Goal: Transaction & Acquisition: Purchase product/service

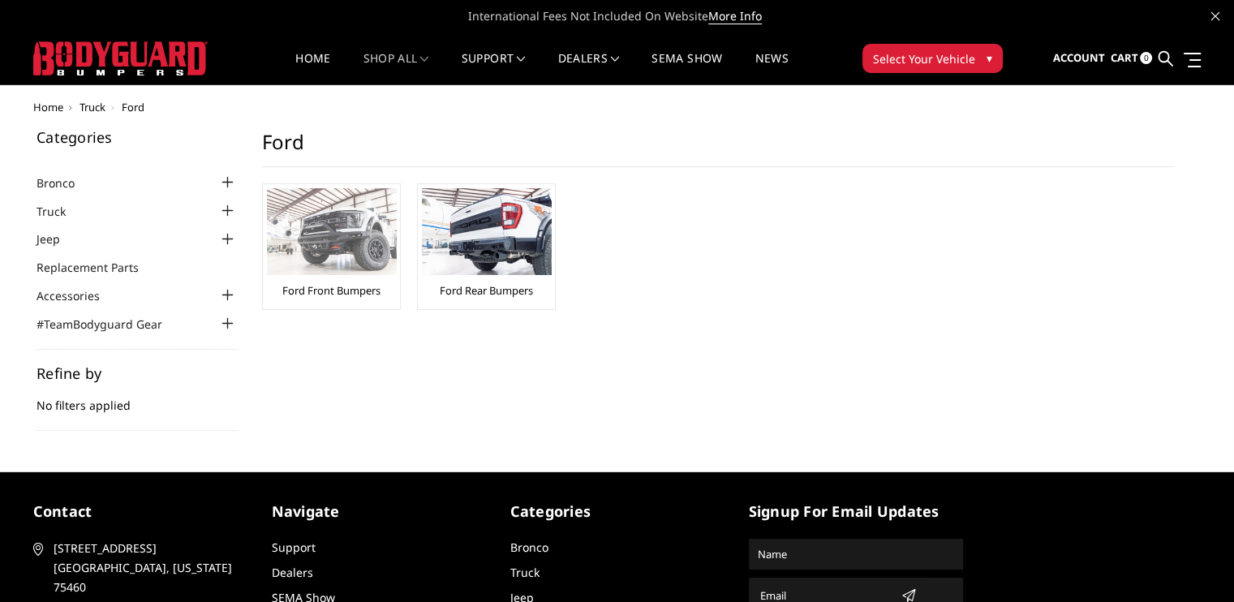
click at [397, 275] on img at bounding box center [332, 231] width 130 height 87
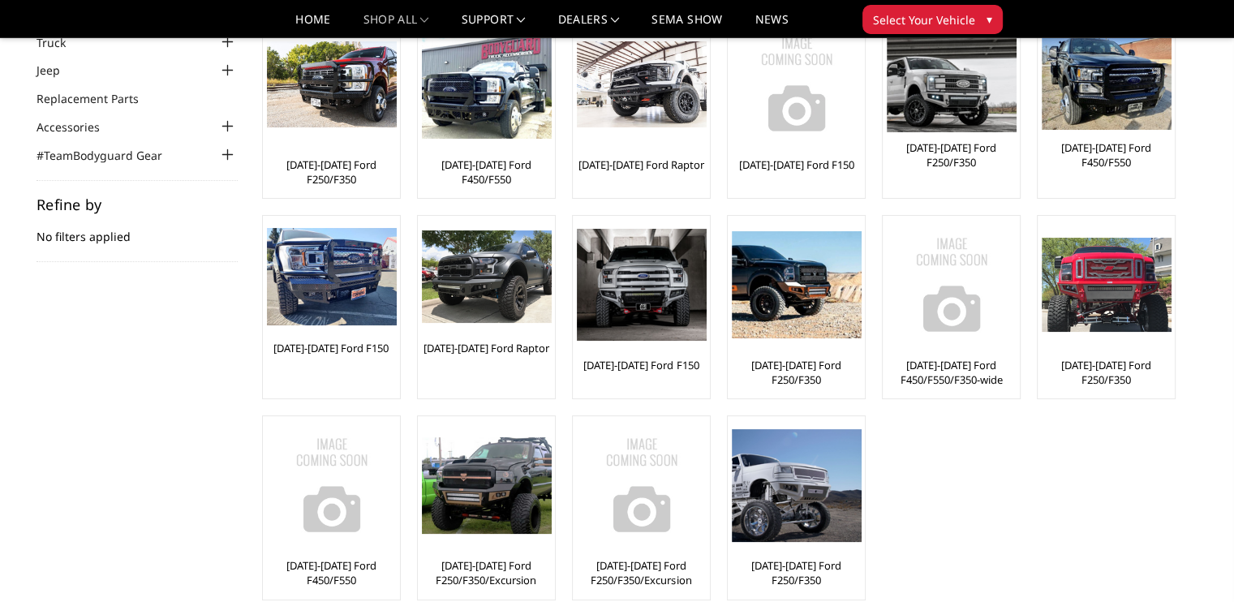
scroll to position [162, 0]
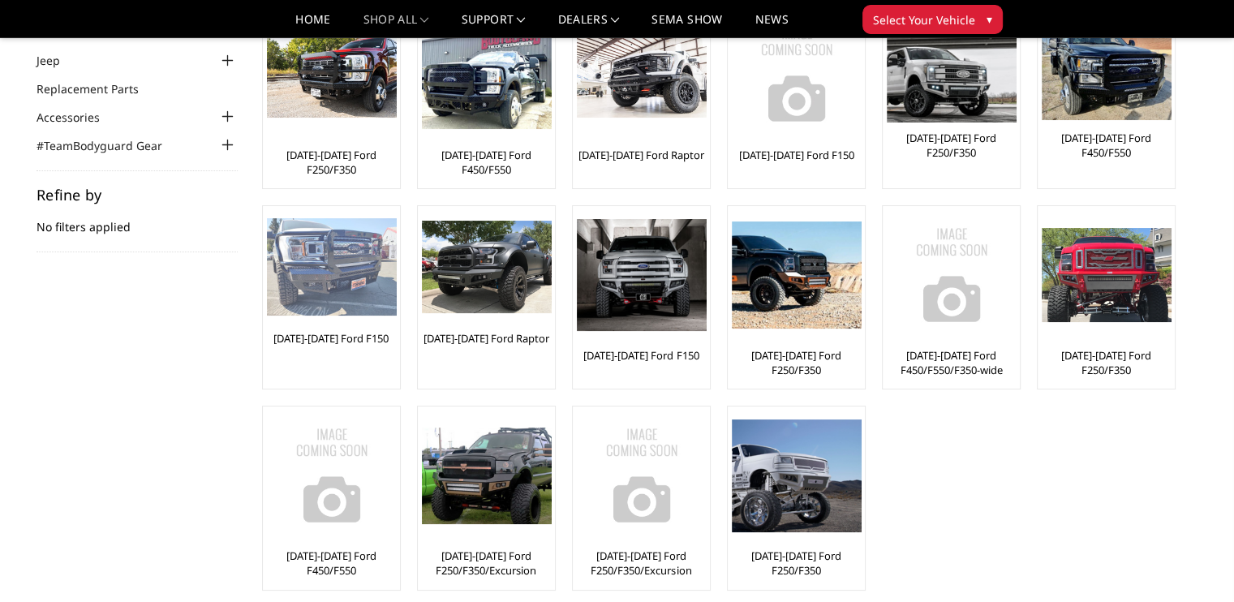
click at [397, 286] on img at bounding box center [332, 266] width 130 height 97
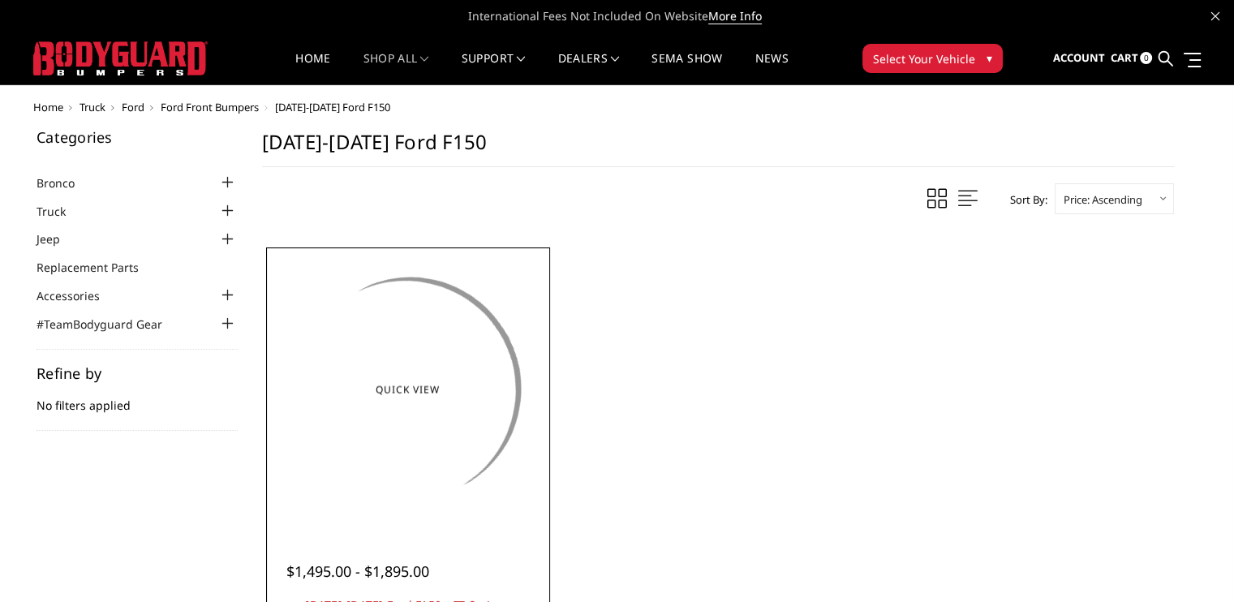
click at [517, 389] on img at bounding box center [408, 389] width 260 height 149
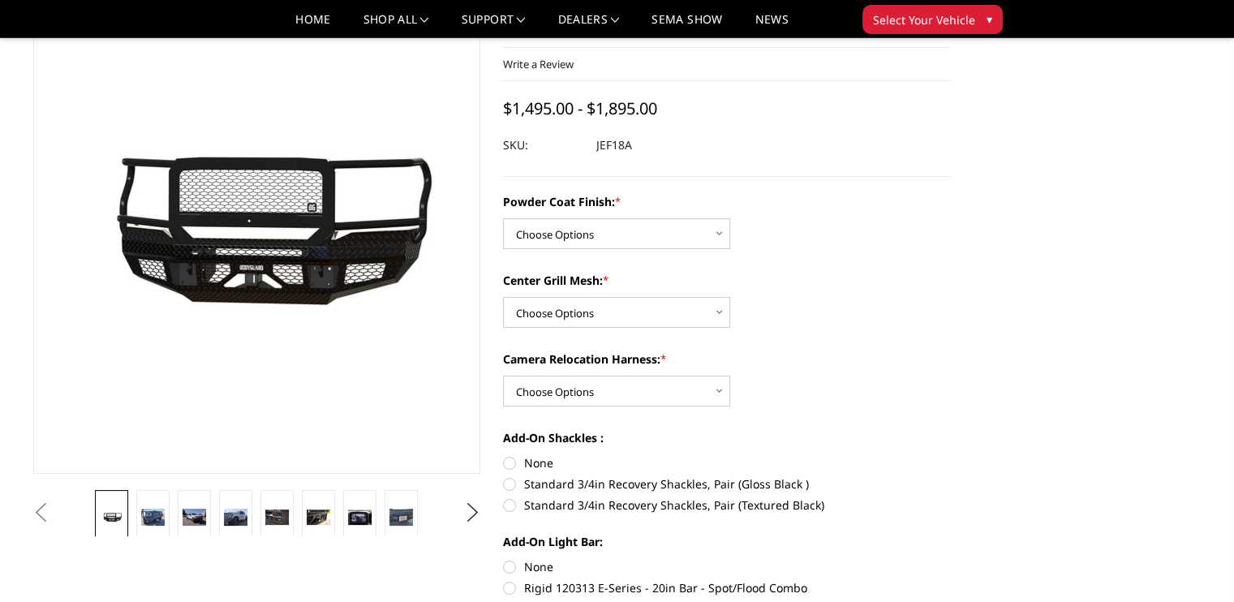
scroll to position [162, 0]
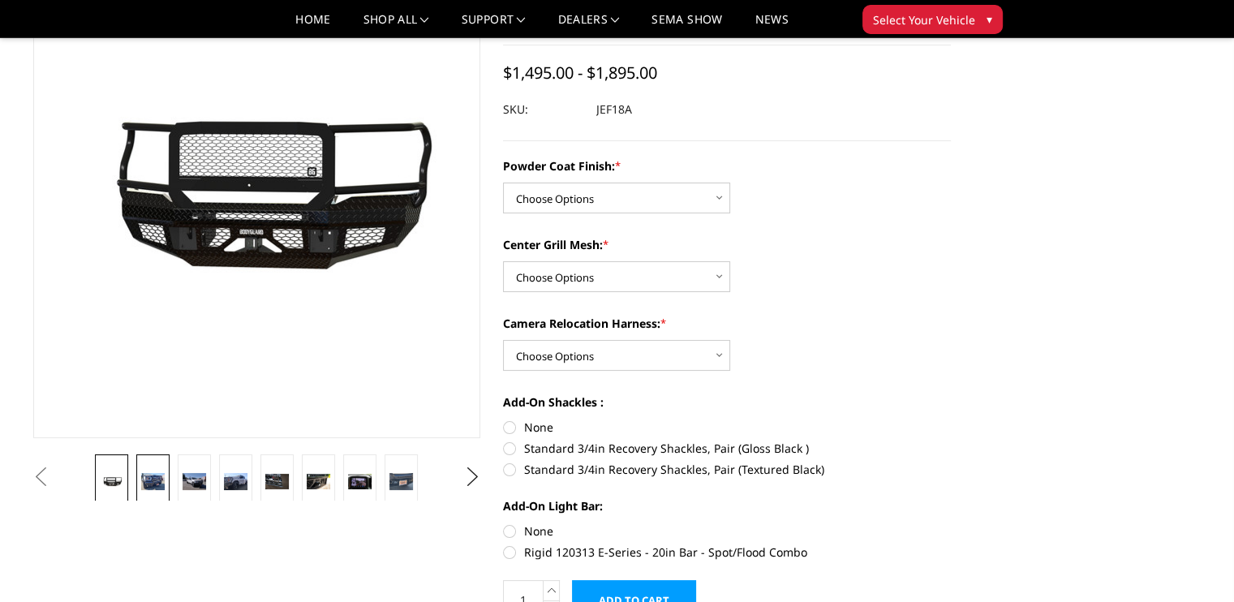
click at [170, 454] on link at bounding box center [152, 481] width 33 height 54
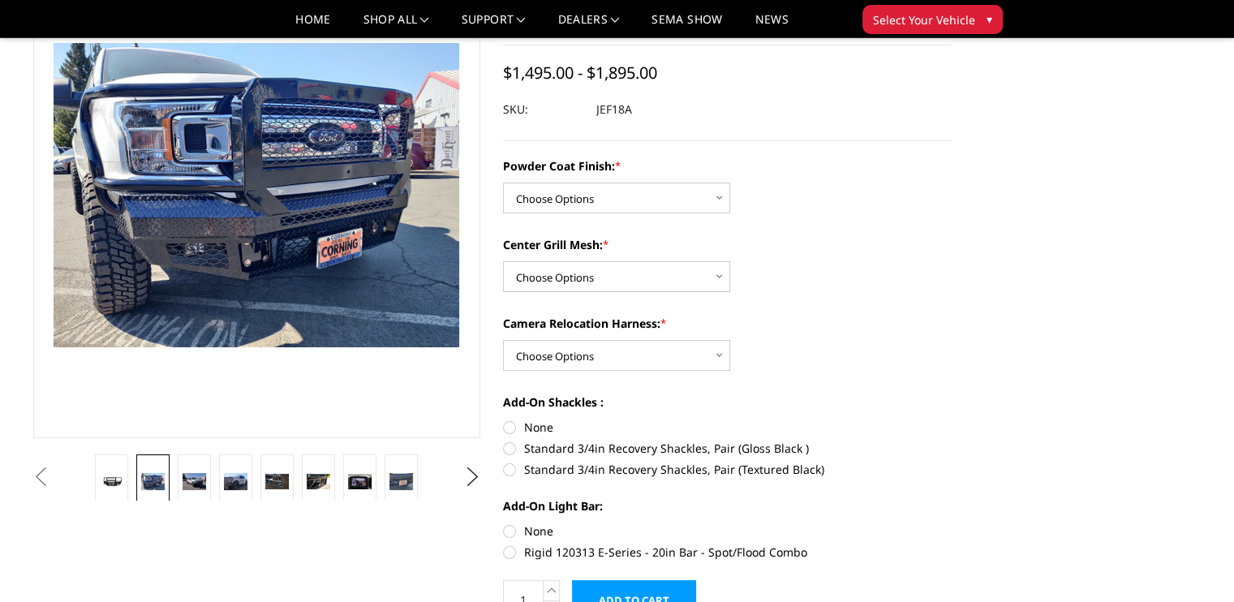
scroll to position [140, 0]
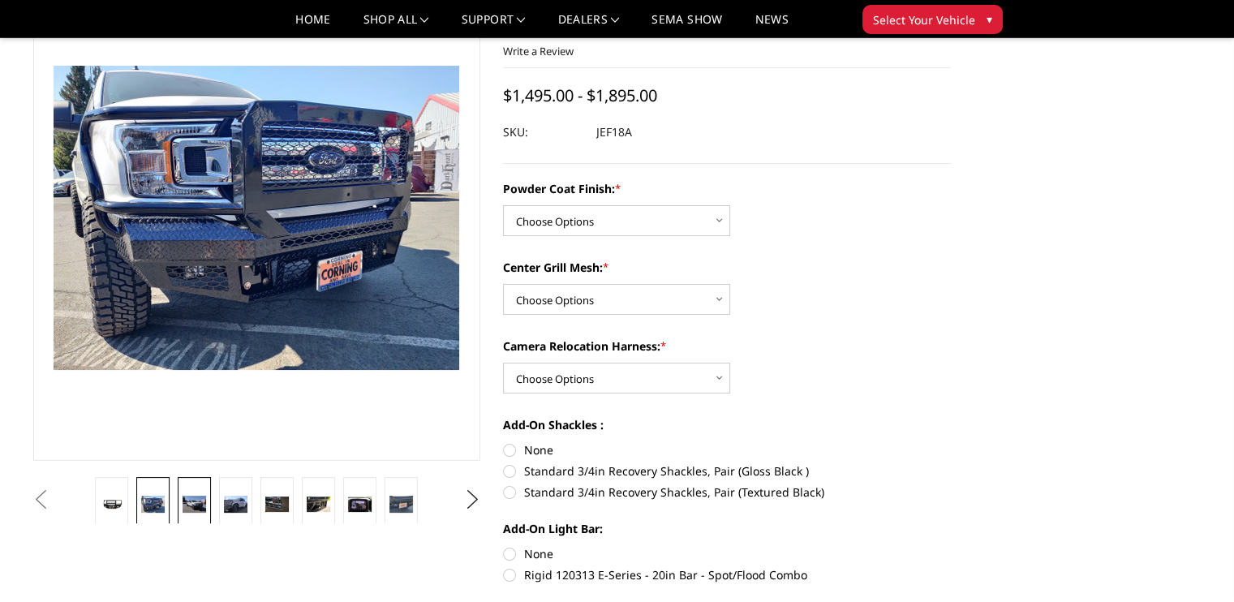
click at [211, 477] on link at bounding box center [194, 504] width 33 height 54
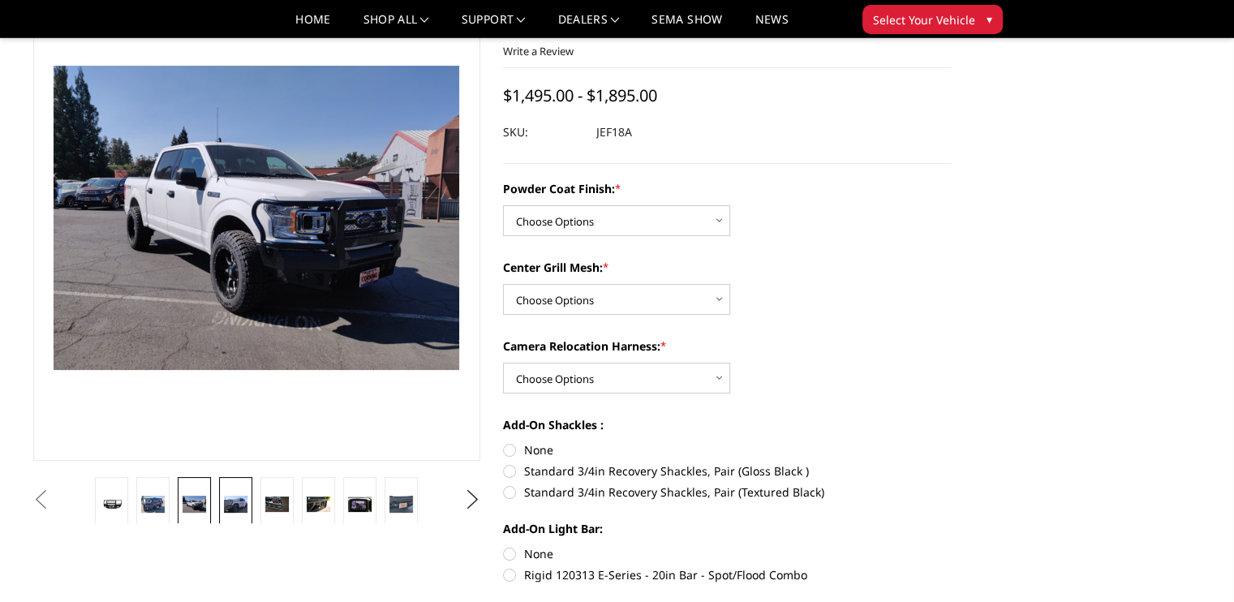
click at [247, 496] on img at bounding box center [236, 505] width 24 height 18
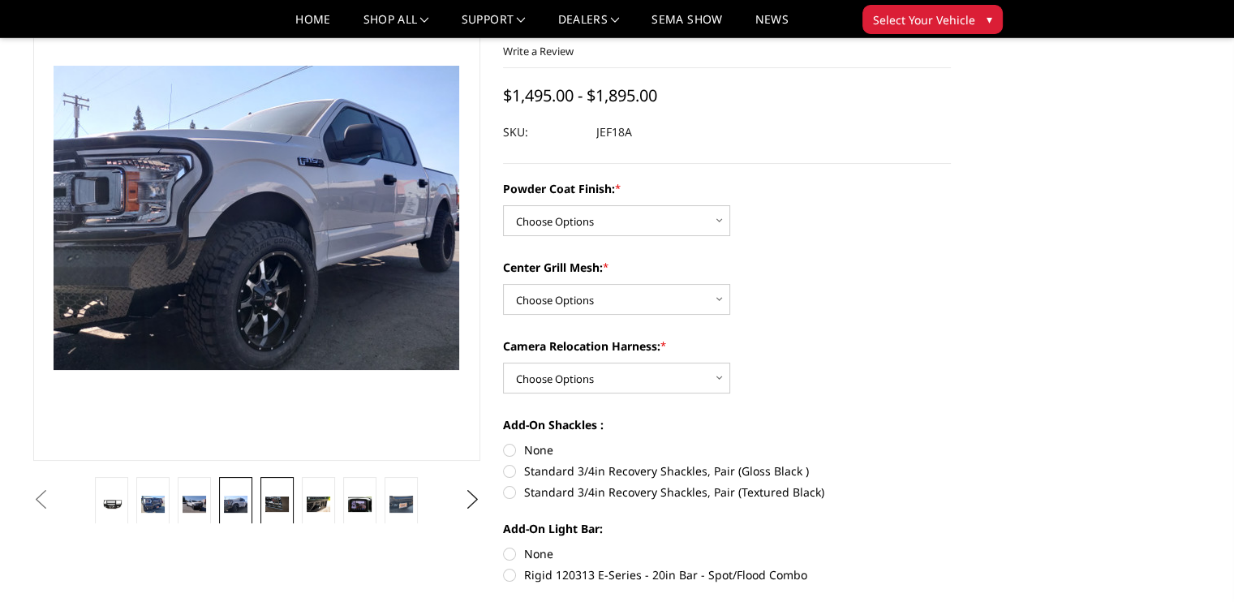
click at [289, 496] on img at bounding box center [277, 503] width 24 height 15
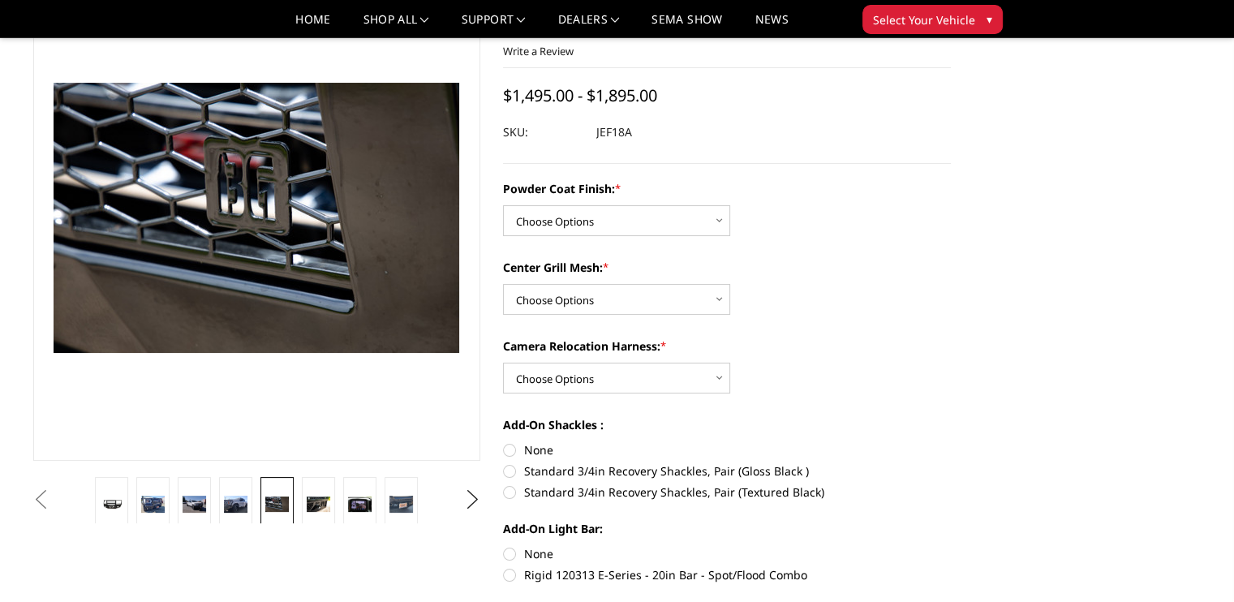
scroll to position [150, 0]
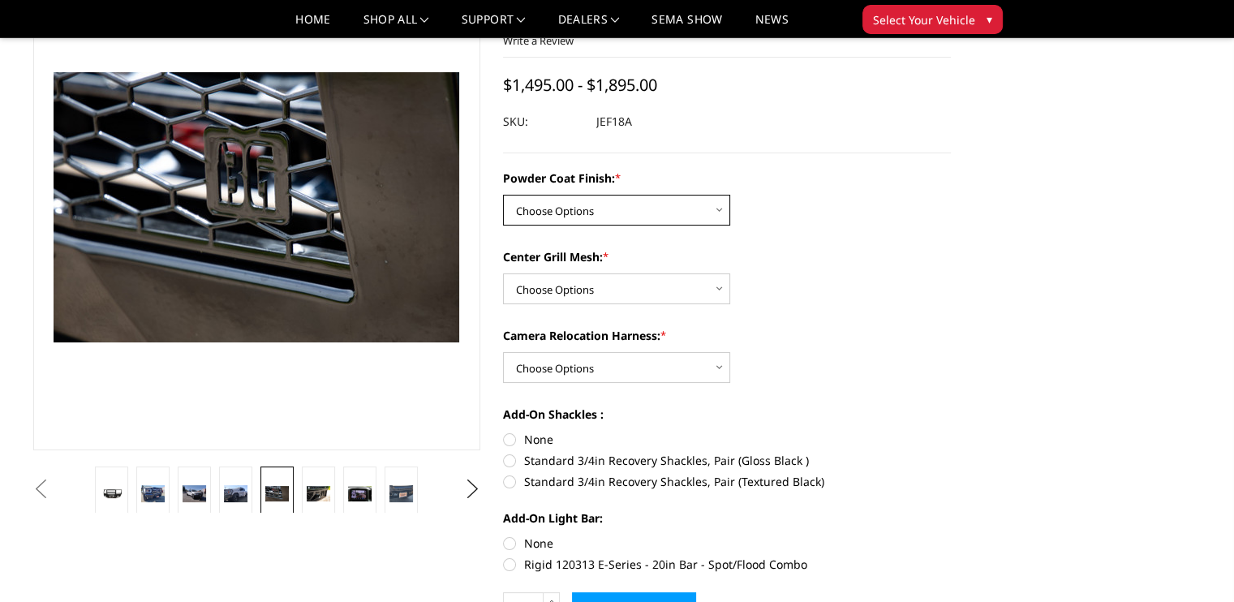
click at [710, 224] on select "Choose Options Bare Metal Gloss Black Powder Coat Textured Black Powder Coat" at bounding box center [616, 210] width 227 height 31
select select "4405"
click at [505, 219] on select "Choose Options Bare Metal Gloss Black Powder Coat Textured Black Powder Coat" at bounding box center [616, 210] width 227 height 31
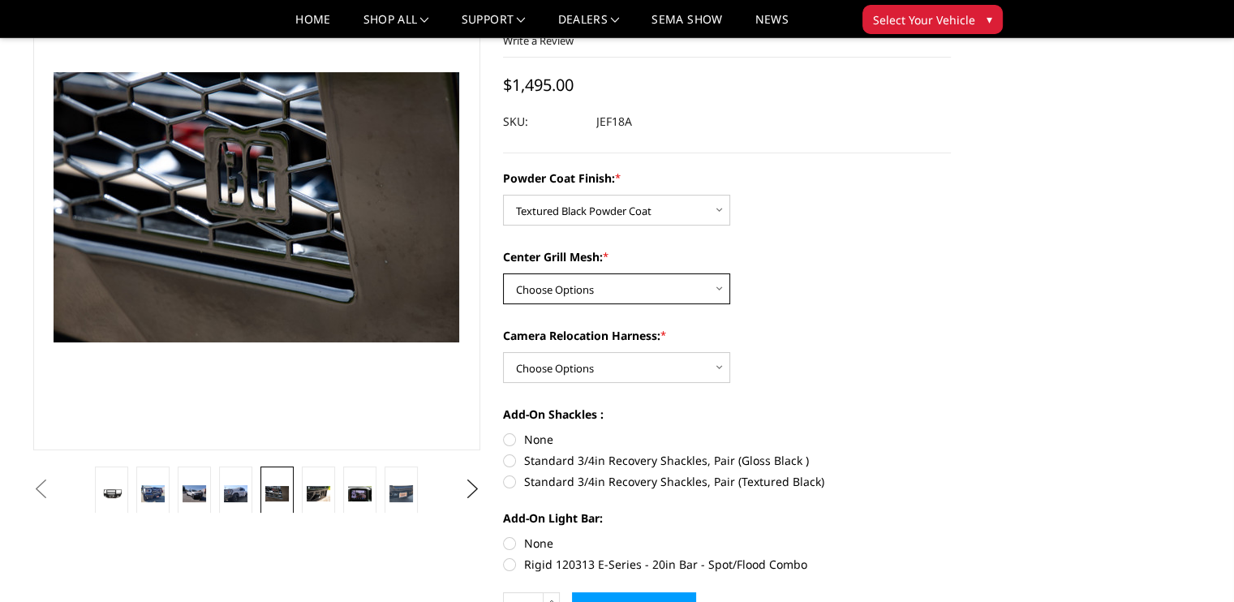
click at [688, 304] on select "Choose Options WITH Expanded Metal in Center Grill WITHOUT Expanded Metal in Ce…" at bounding box center [616, 288] width 227 height 31
click at [409, 485] on img at bounding box center [401, 494] width 24 height 18
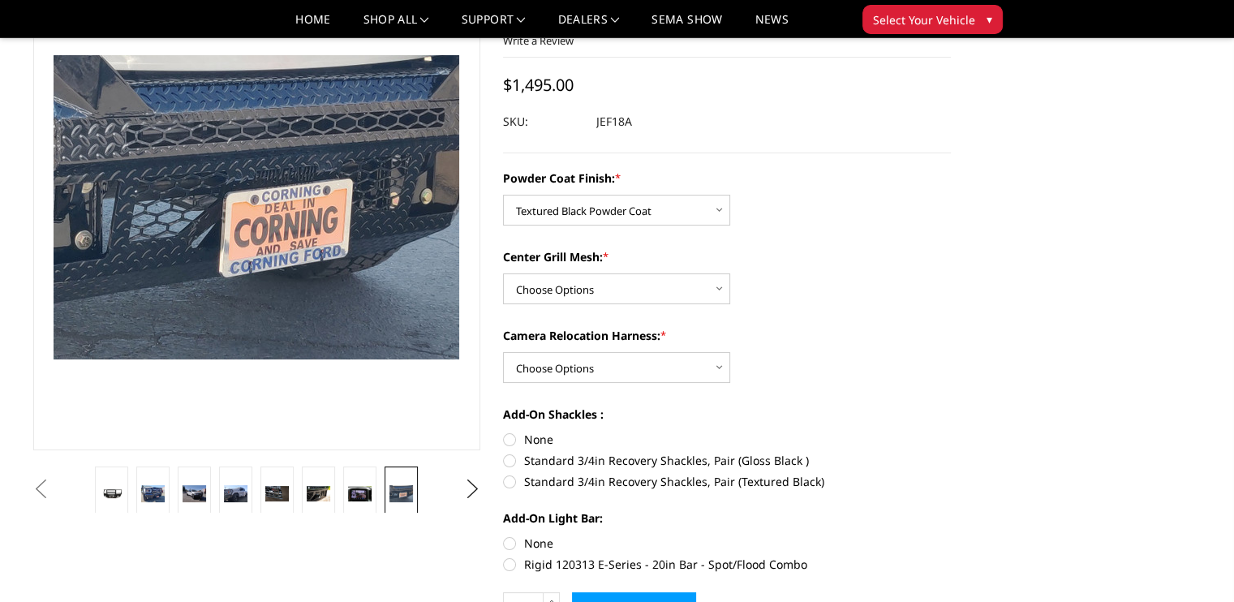
scroll to position [140, 0]
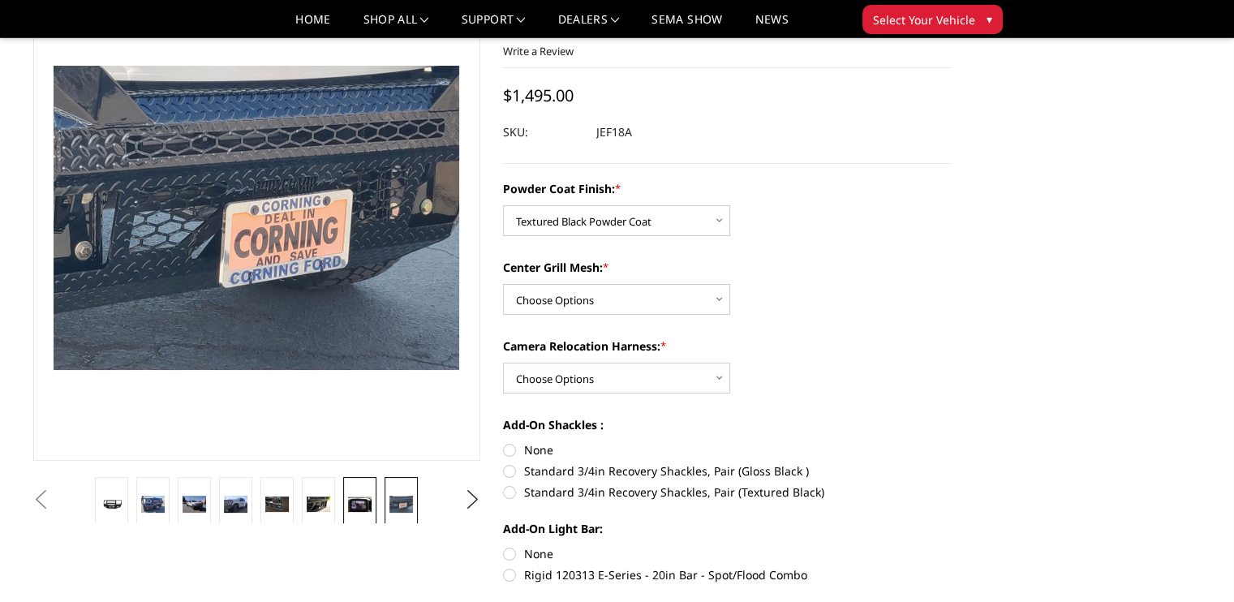
click at [348, 496] on img at bounding box center [360, 503] width 24 height 15
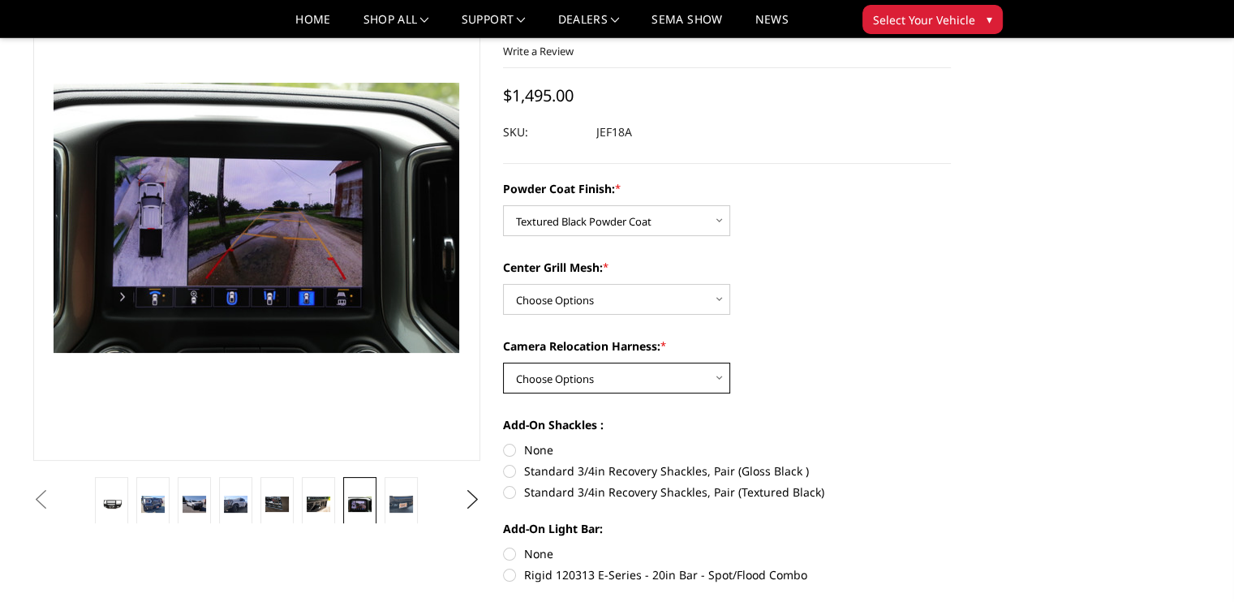
click at [674, 393] on select "Choose Options WITH Camera Relocation Harness WITHOUT Camera Relocation Harness" at bounding box center [616, 378] width 227 height 31
select select "4409"
click at [505, 386] on select "Choose Options WITH Camera Relocation Harness WITHOUT Camera Relocation Harness" at bounding box center [616, 378] width 227 height 31
click at [618, 315] on select "Choose Options WITH Expanded Metal in Center Grill WITHOUT Expanded Metal in Ce…" at bounding box center [616, 299] width 227 height 31
select select "4406"
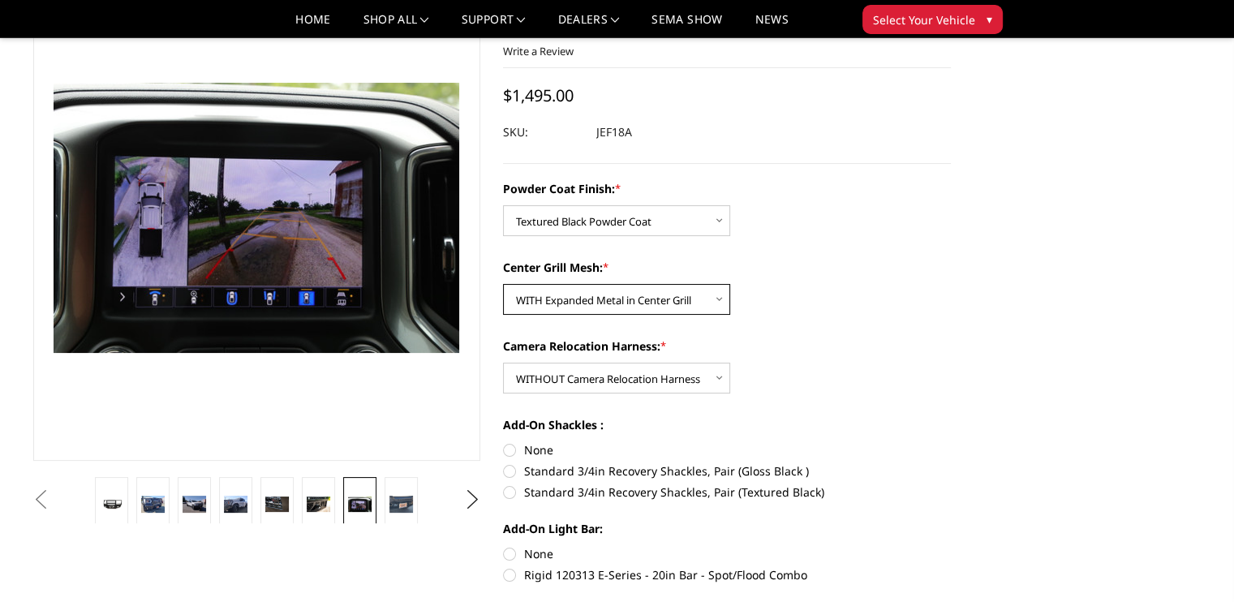
click at [505, 307] on select "Choose Options WITH Expanded Metal in Center Grill WITHOUT Expanded Metal in Ce…" at bounding box center [616, 299] width 227 height 31
click at [123, 497] on img at bounding box center [112, 504] width 24 height 14
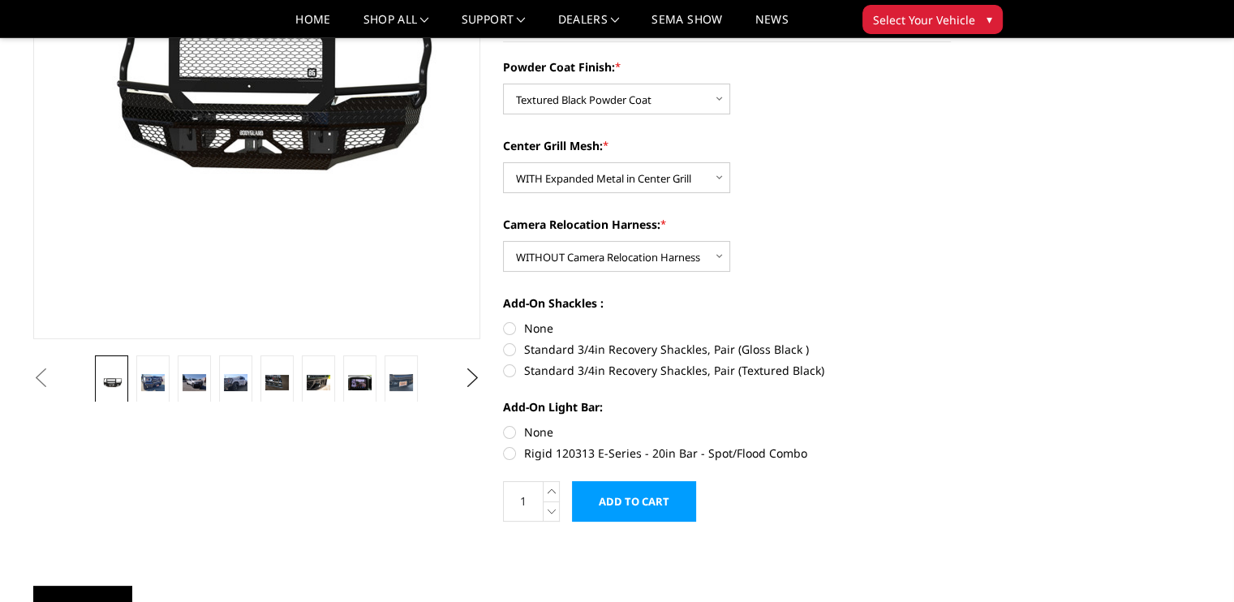
scroll to position [302, 0]
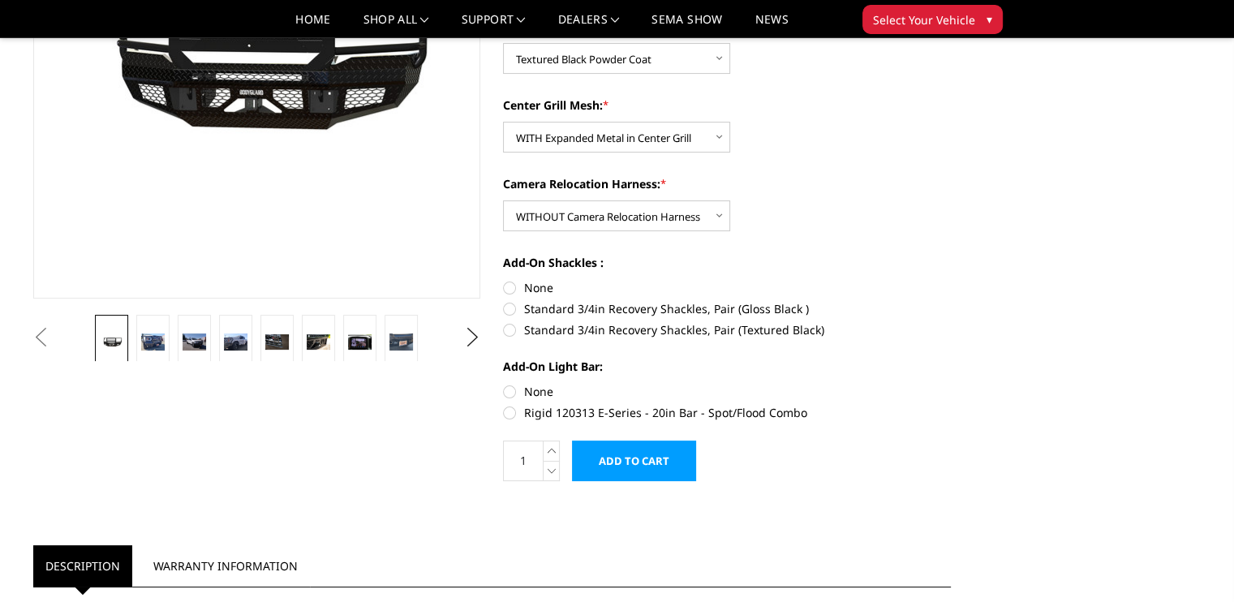
click at [513, 338] on label "Standard 3/4in Recovery Shackles, Pair (Textured Black)" at bounding box center [727, 329] width 448 height 17
click at [951, 301] on input "Standard 3/4in Recovery Shackles, Pair (Textured Black)" at bounding box center [951, 300] width 1 height 1
radio input "true"
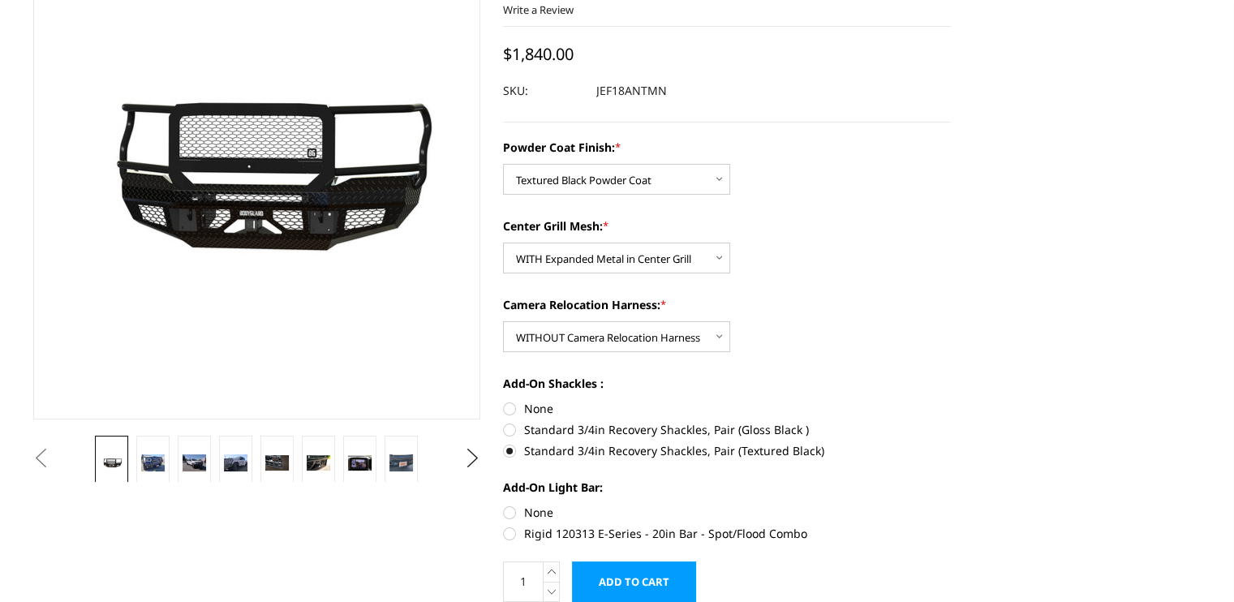
scroll to position [0, 0]
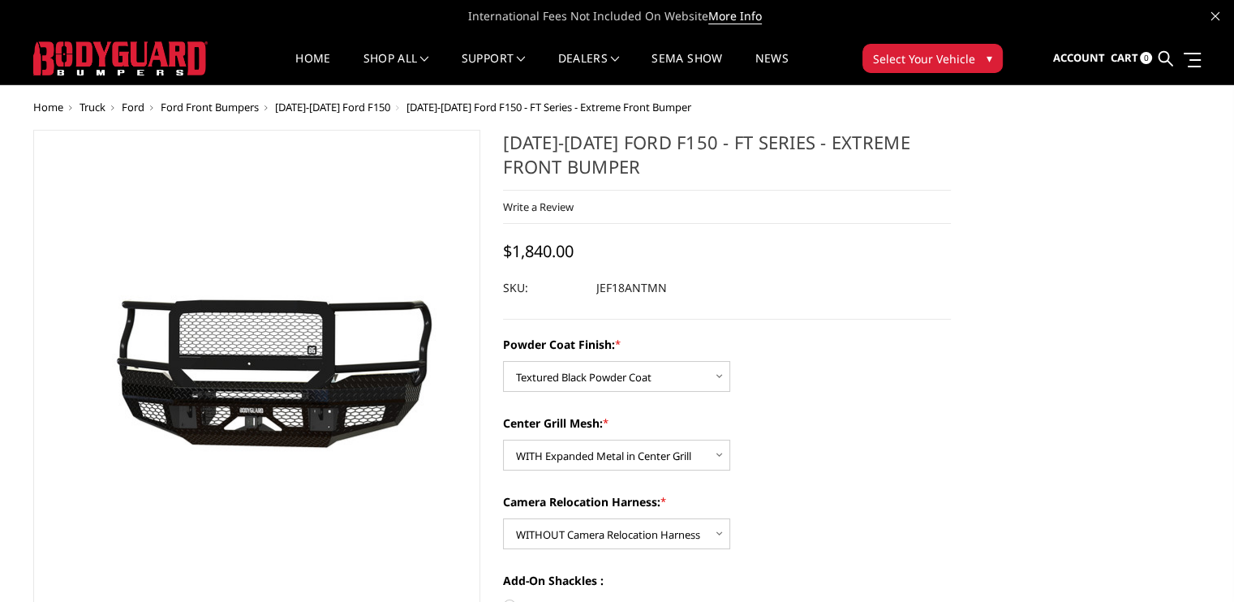
click at [144, 114] on span "Ford" at bounding box center [133, 107] width 23 height 15
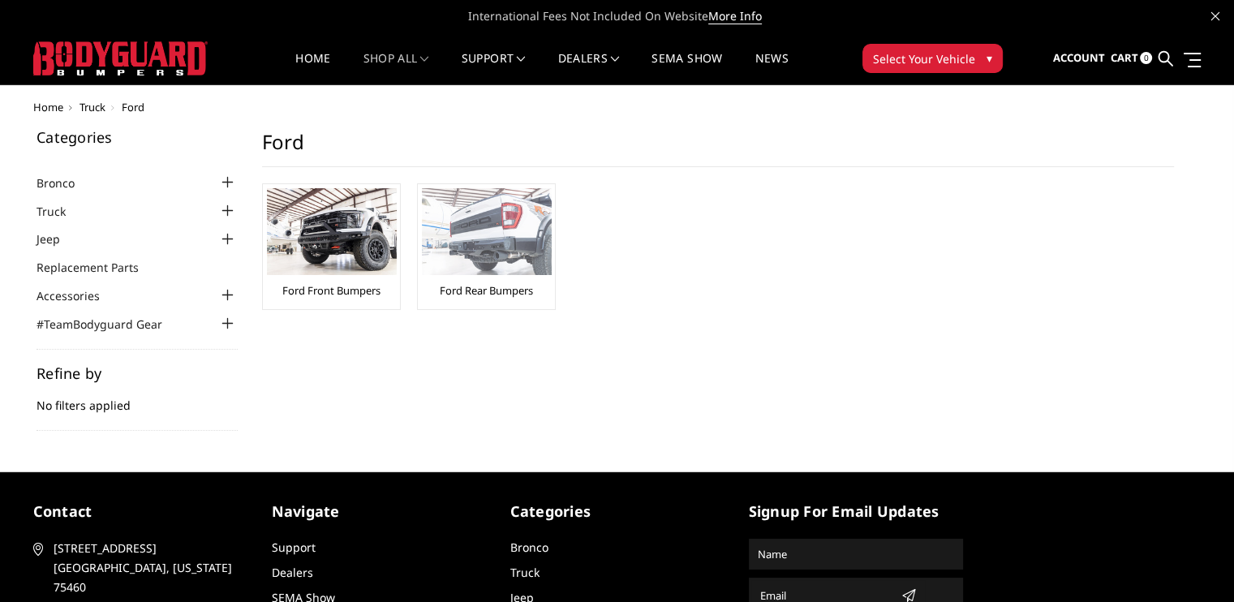
click at [552, 254] on img at bounding box center [487, 231] width 130 height 87
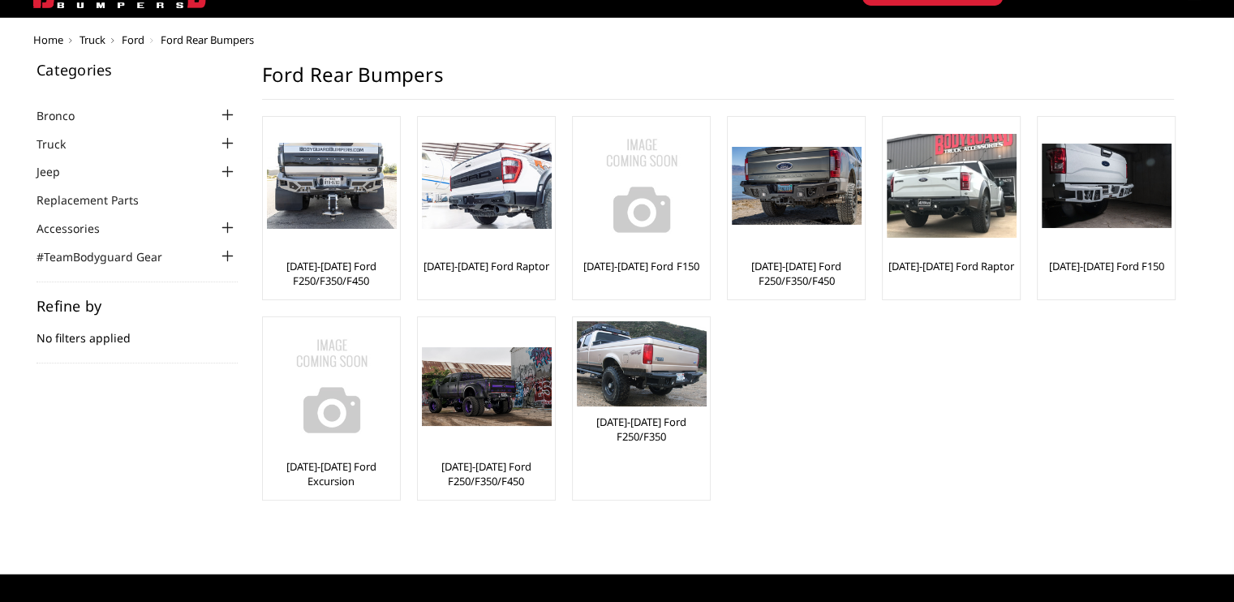
scroll to position [81, 0]
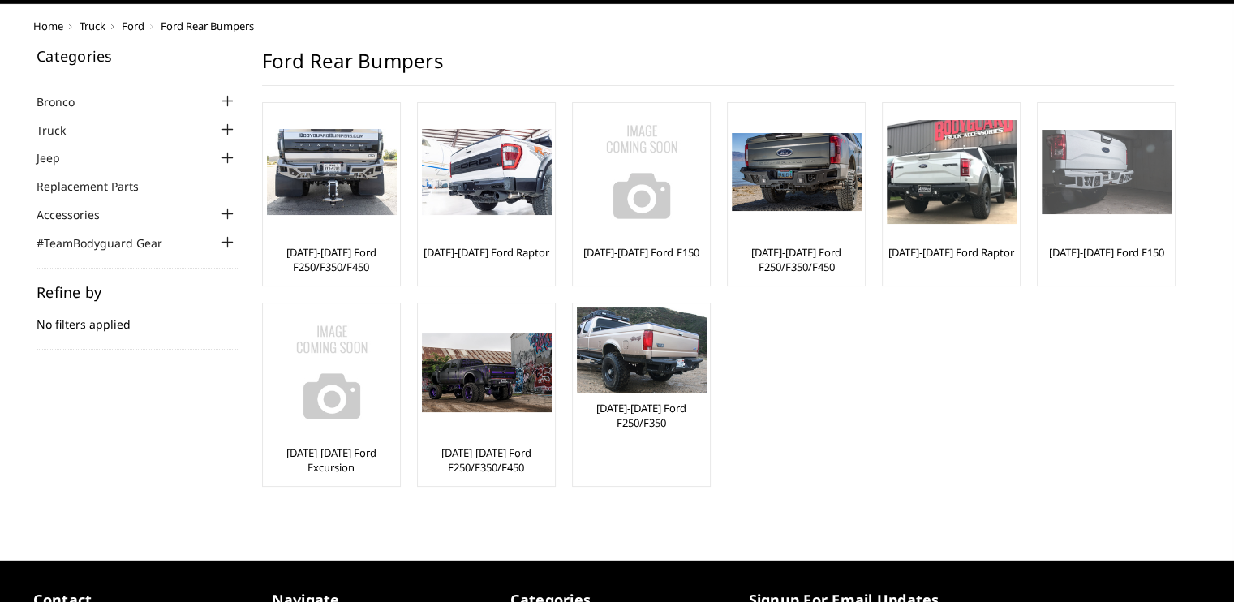
click at [1041, 215] on img at bounding box center [1106, 172] width 130 height 85
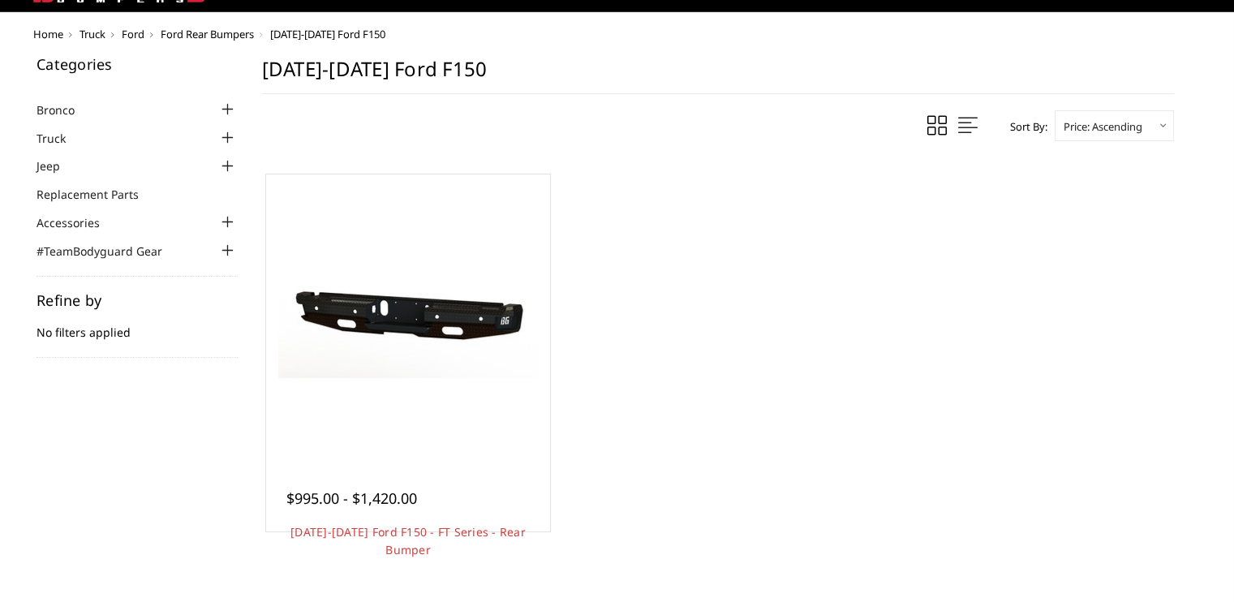
scroll to position [162, 0]
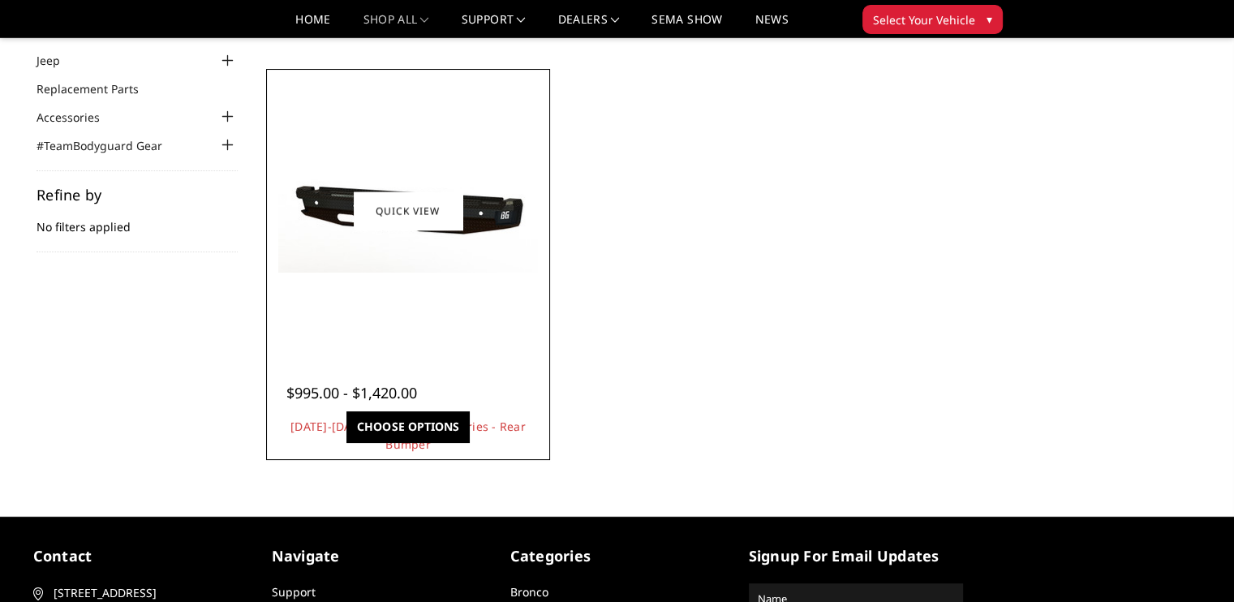
click at [469, 411] on link "Choose Options" at bounding box center [407, 426] width 122 height 31
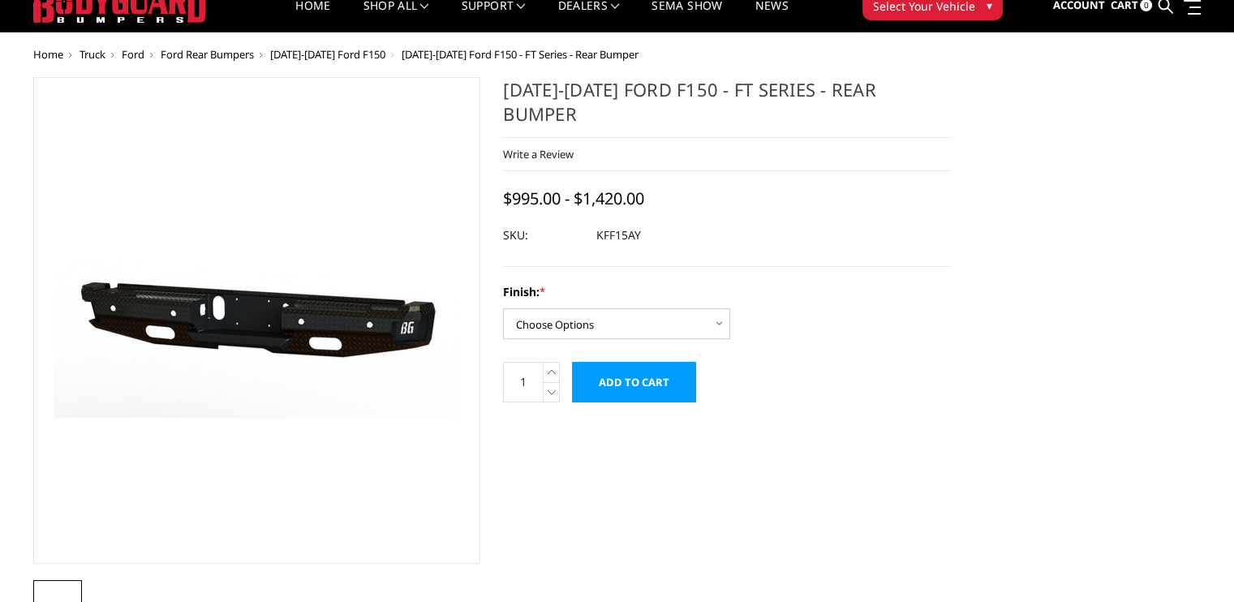
scroll to position [81, 0]
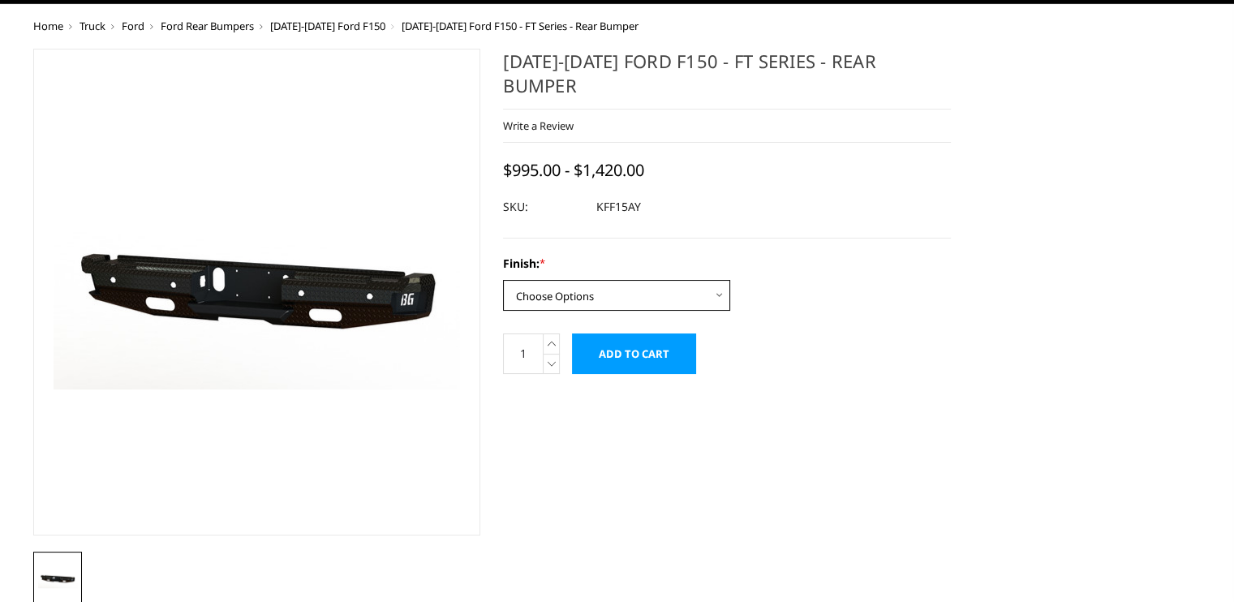
click at [727, 311] on select "Choose Options Bare Metal Gloss Black Powder Coat Texture Black Powder Coat" at bounding box center [616, 295] width 227 height 31
select select "1359"
click at [505, 311] on select "Choose Options Bare Metal Gloss Black Powder Coat Texture Black Powder Coat" at bounding box center [616, 295] width 227 height 31
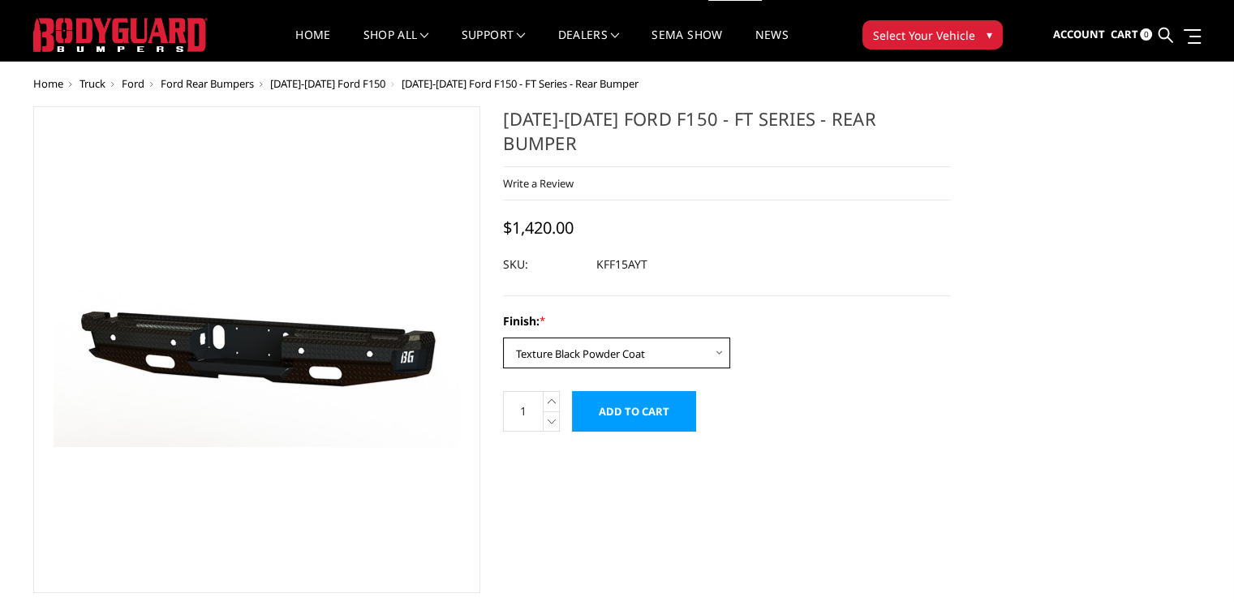
scroll to position [0, 0]
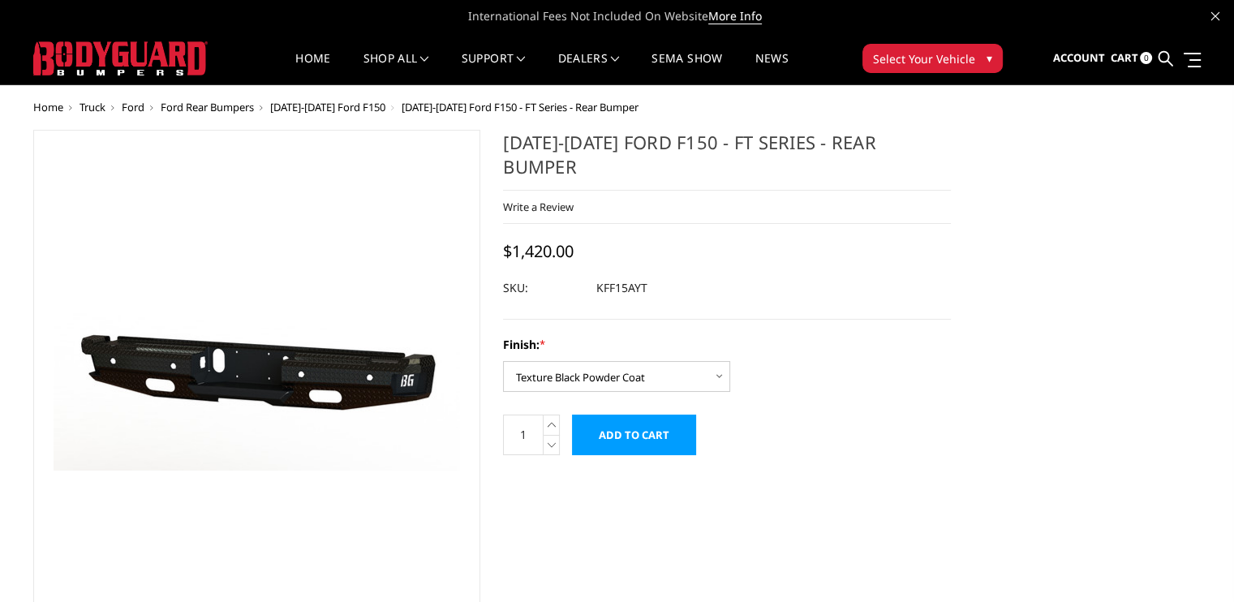
drag, startPoint x: 127, startPoint y: 0, endPoint x: 965, endPoint y: 302, distance: 891.3
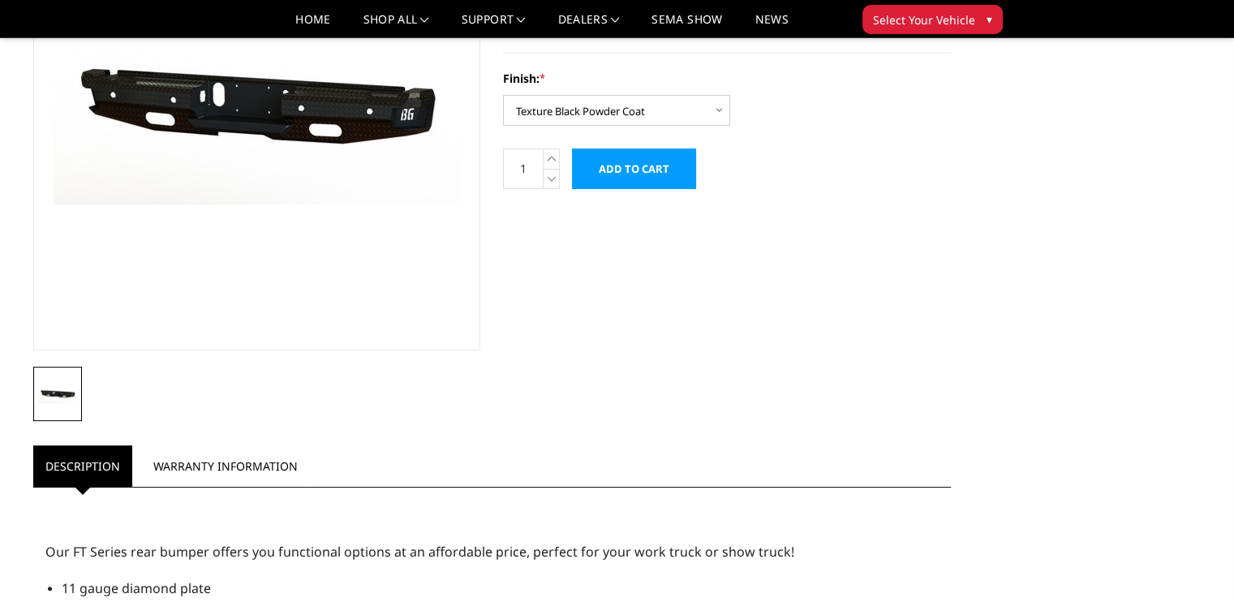
scroll to position [103, 0]
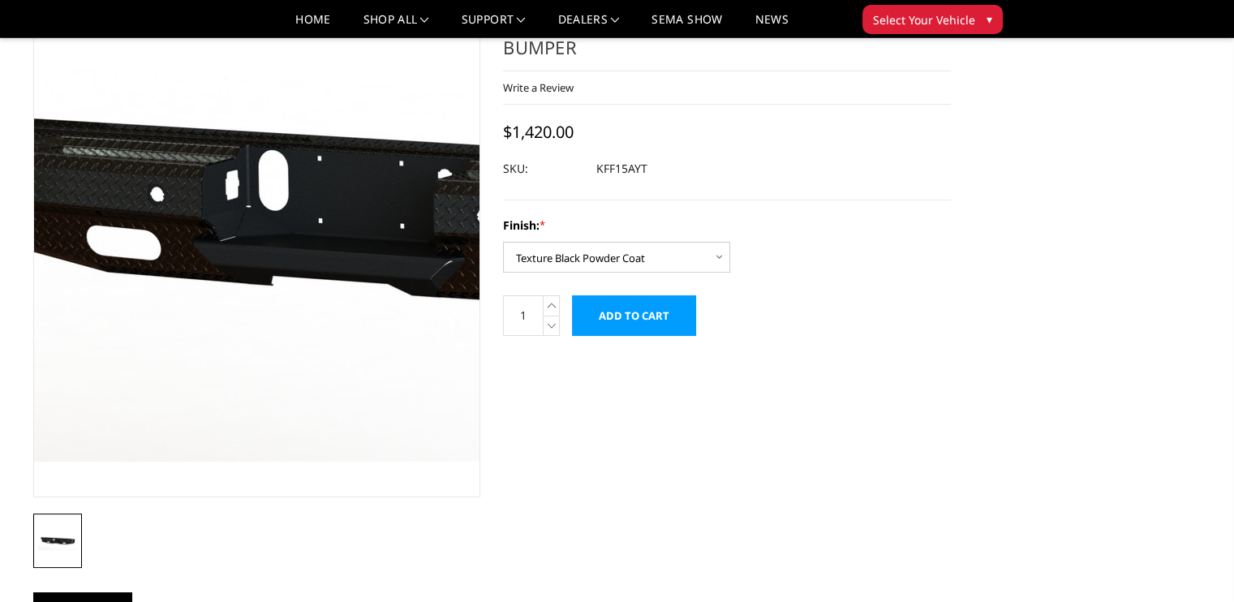
click at [281, 218] on img at bounding box center [370, 212] width 1038 height 497
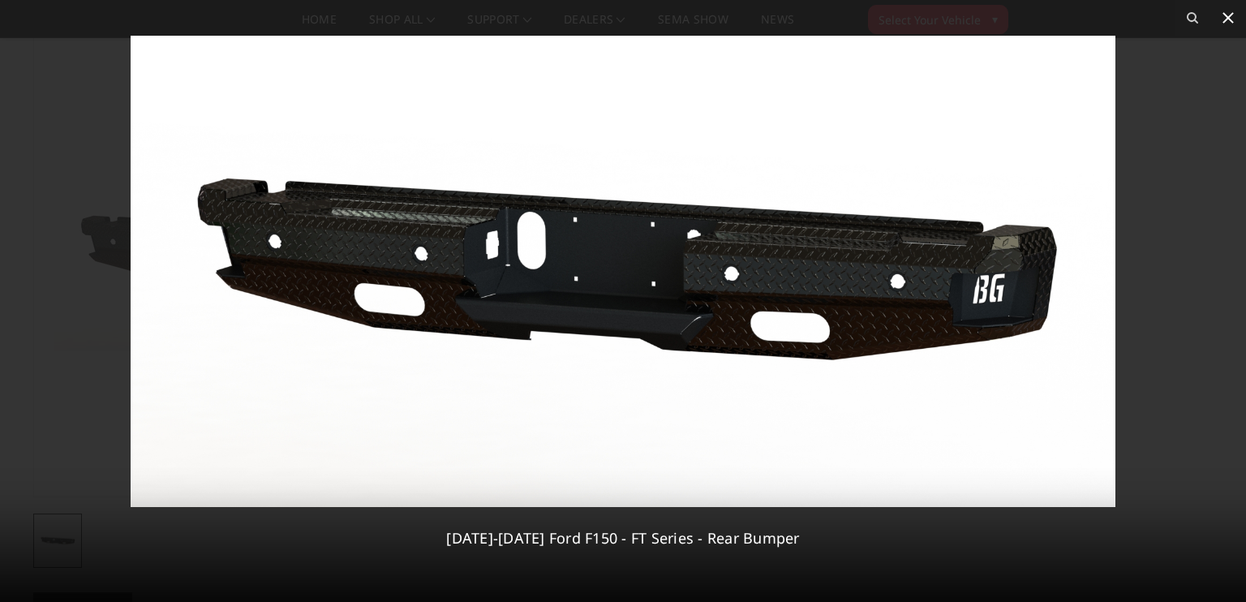
click at [1230, 22] on icon at bounding box center [1227, 17] width 11 height 11
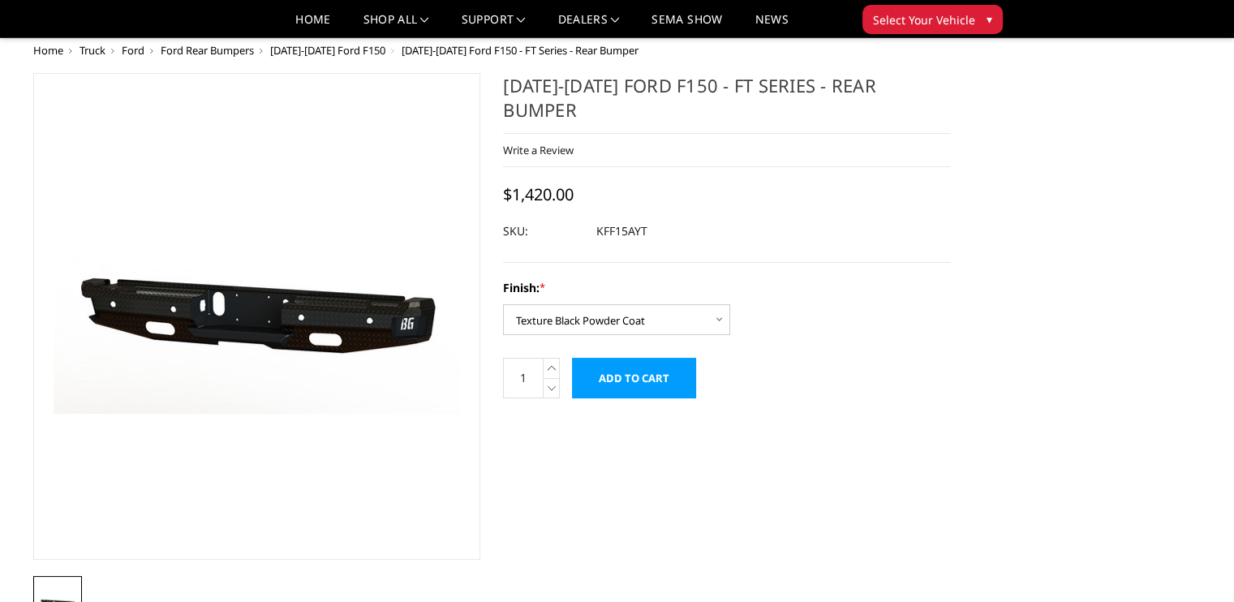
scroll to position [0, 0]
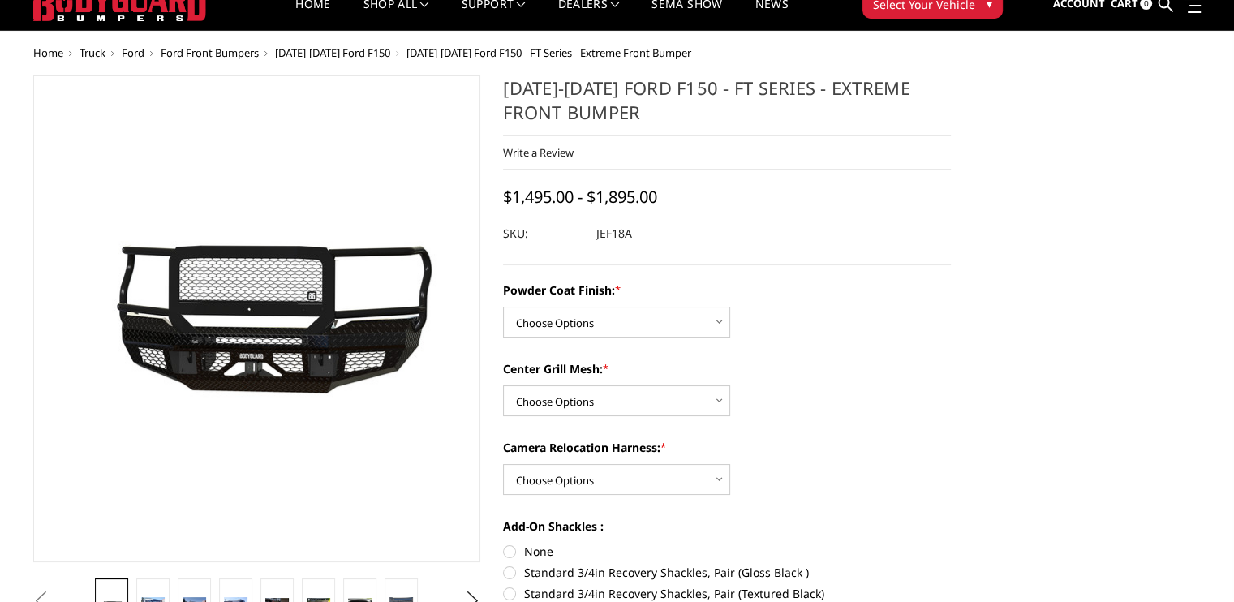
scroll to position [81, 0]
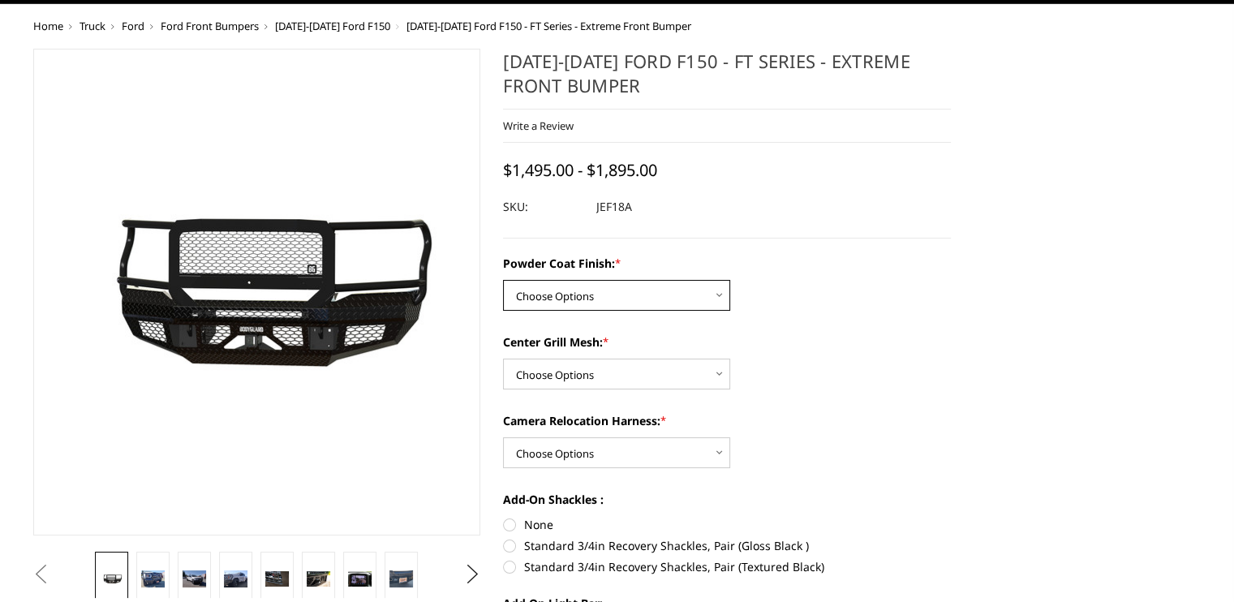
click at [704, 311] on select "Choose Options Bare Metal Gloss Black Powder Coat Textured Black Powder Coat" at bounding box center [616, 295] width 227 height 31
select select "4405"
click at [505, 311] on select "Choose Options Bare Metal Gloss Black Powder Coat Textured Black Powder Coat" at bounding box center [616, 295] width 227 height 31
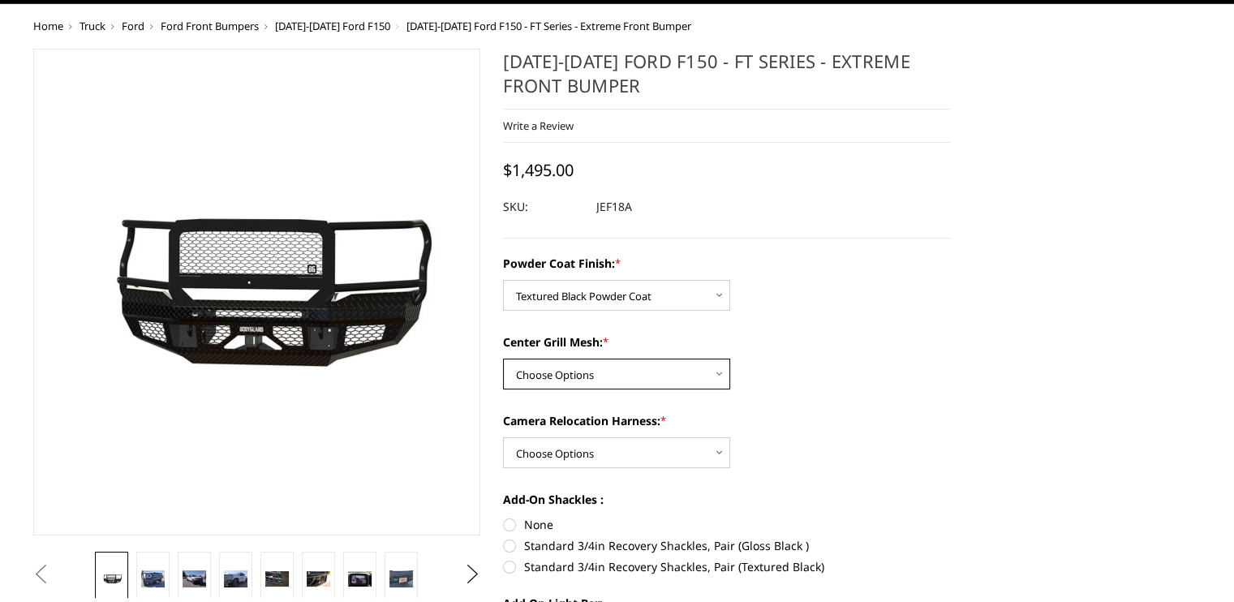
click at [654, 389] on select "Choose Options WITH Expanded Metal in Center Grill WITHOUT Expanded Metal in Ce…" at bounding box center [616, 374] width 227 height 31
select select "4406"
click at [505, 389] on select "Choose Options WITH Expanded Metal in Center Grill WITHOUT Expanded Metal in Ce…" at bounding box center [616, 374] width 227 height 31
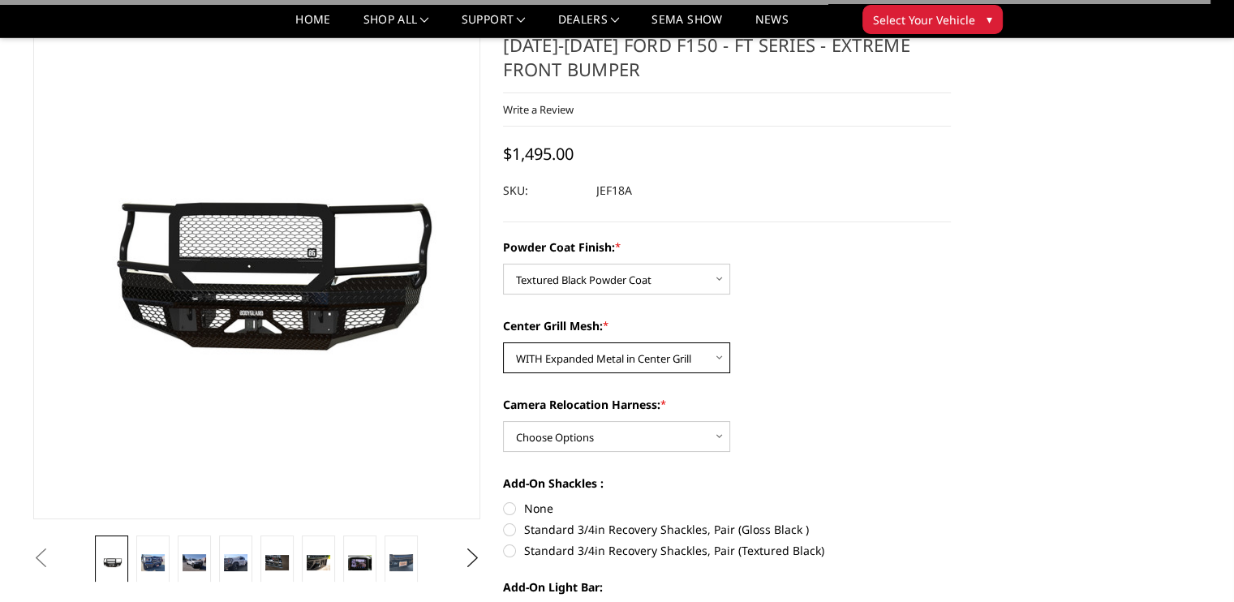
scroll to position [162, 0]
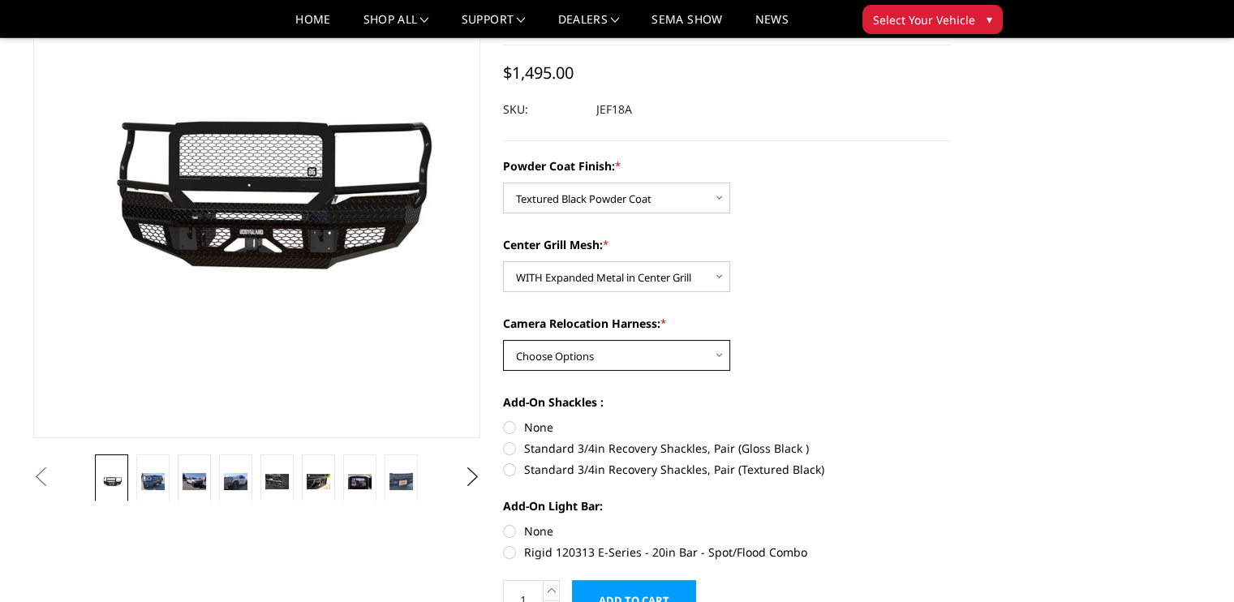
click at [698, 371] on select "Choose Options WITH Camera Relocation Harness WITHOUT Camera Relocation Harness" at bounding box center [616, 355] width 227 height 31
select select "4409"
click at [505, 364] on select "Choose Options WITH Camera Relocation Harness WITHOUT Camera Relocation Harness" at bounding box center [616, 355] width 227 height 31
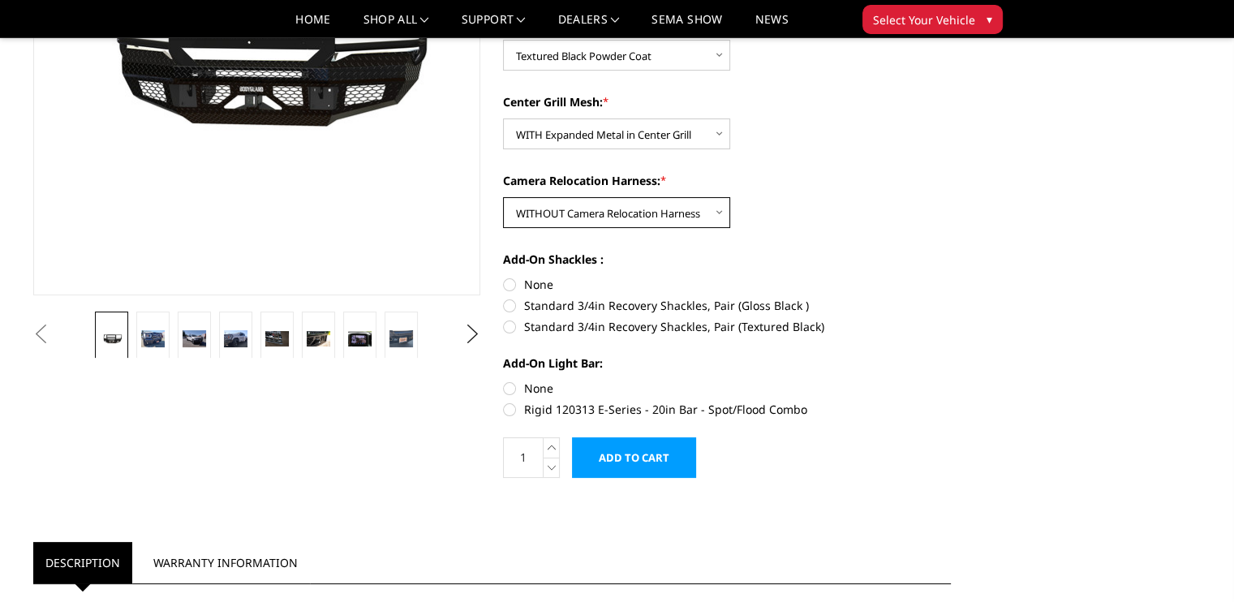
scroll to position [324, 0]
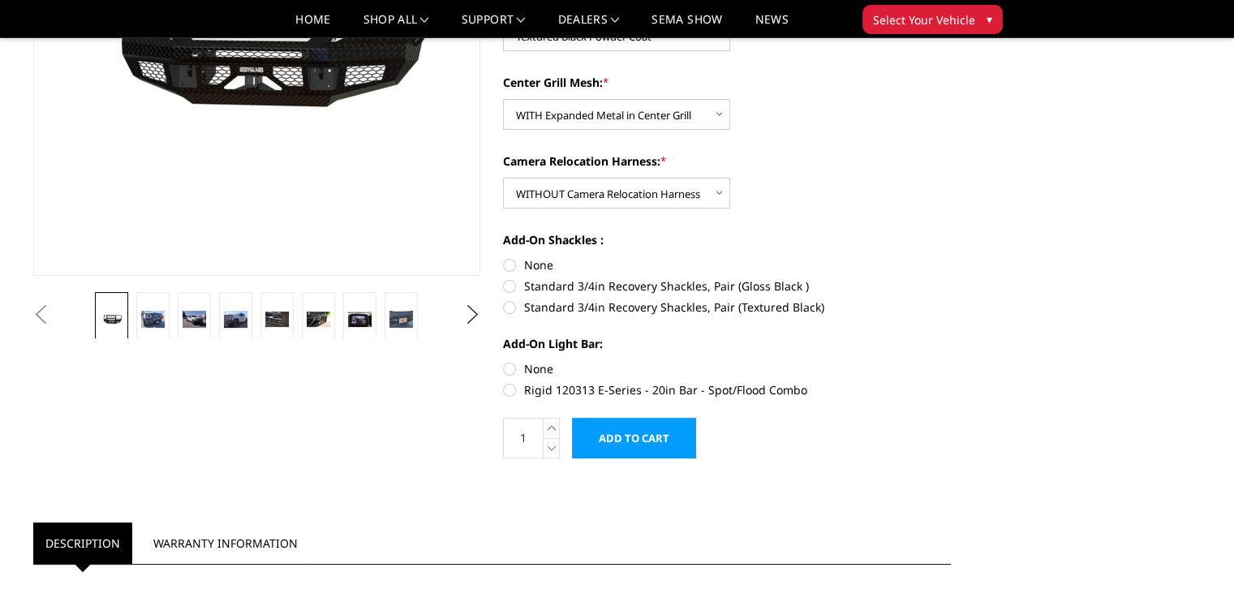
click at [509, 316] on label "Standard 3/4in Recovery Shackles, Pair (Textured Black)" at bounding box center [727, 306] width 448 height 17
click at [951, 278] on input "Standard 3/4in Recovery Shackles, Pair (Textured Black)" at bounding box center [951, 277] width 1 height 1
radio input "true"
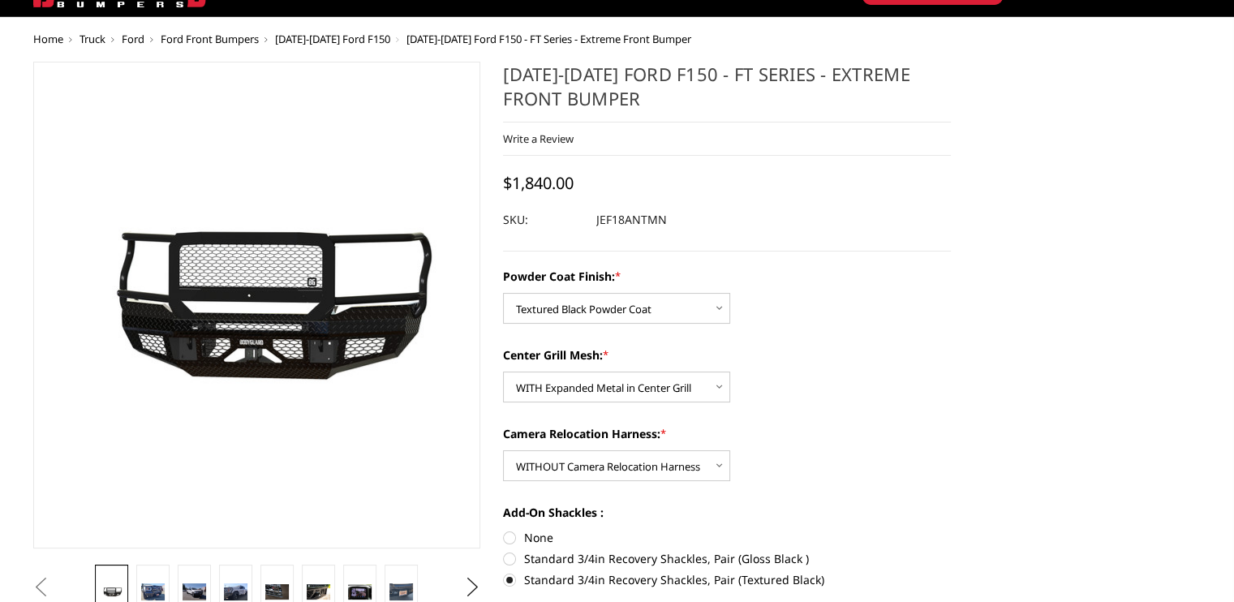
scroll to position [0, 0]
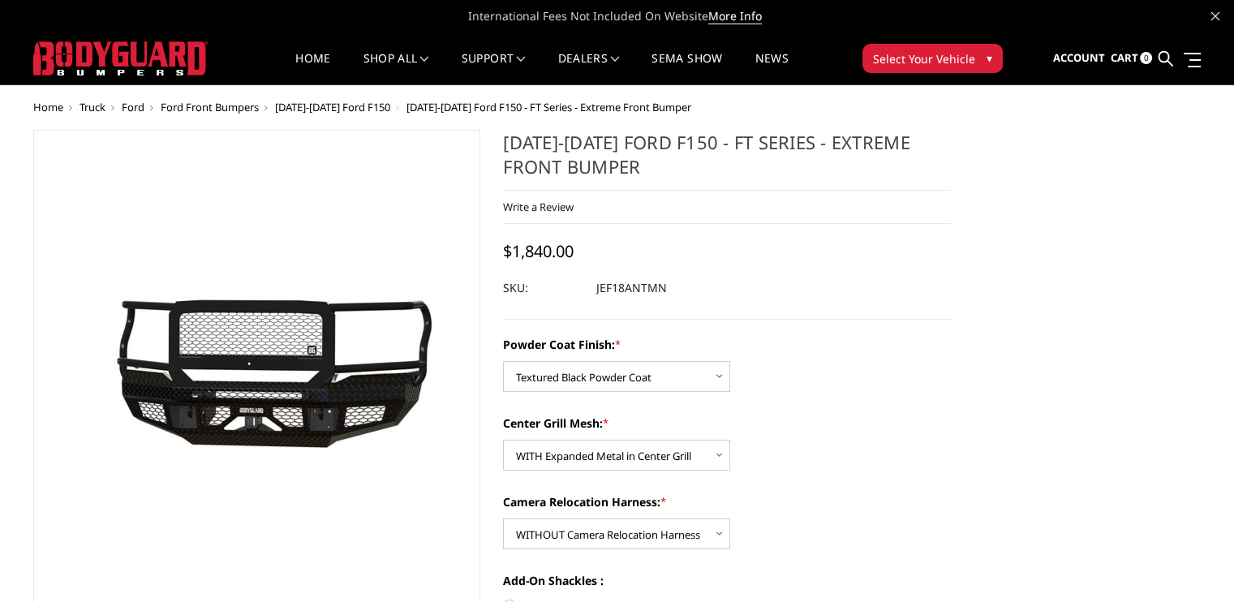
click at [1051, 41] on header "International Fees Not Included On Website More Info Home shop all Bronco 2021-…" at bounding box center [617, 42] width 1234 height 85
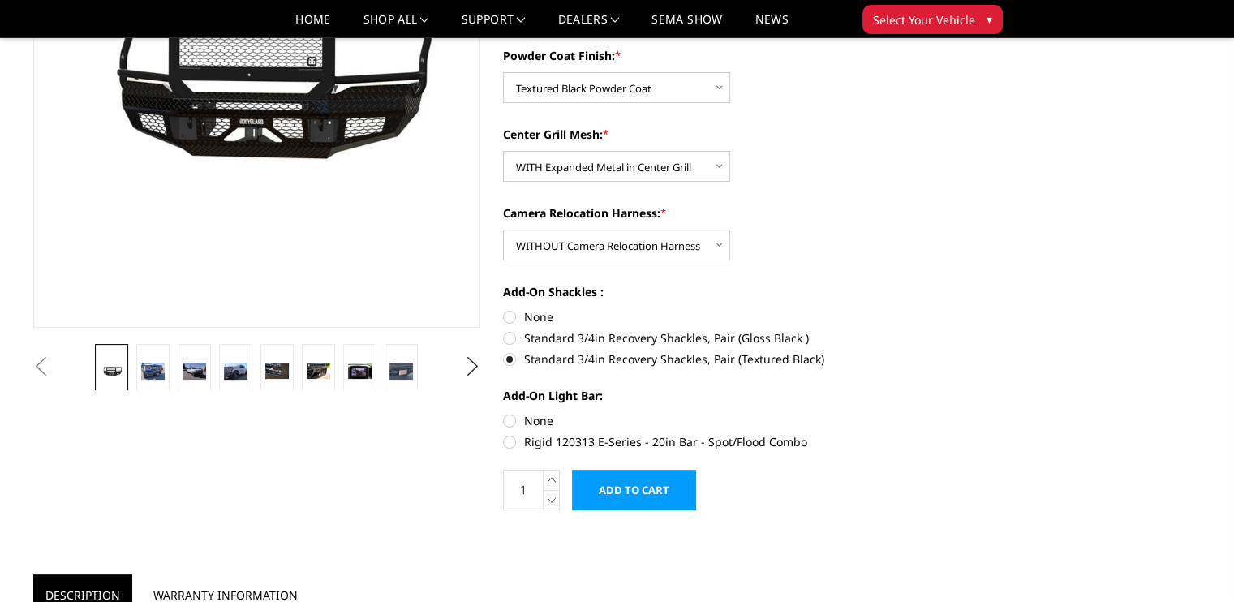
scroll to position [324, 0]
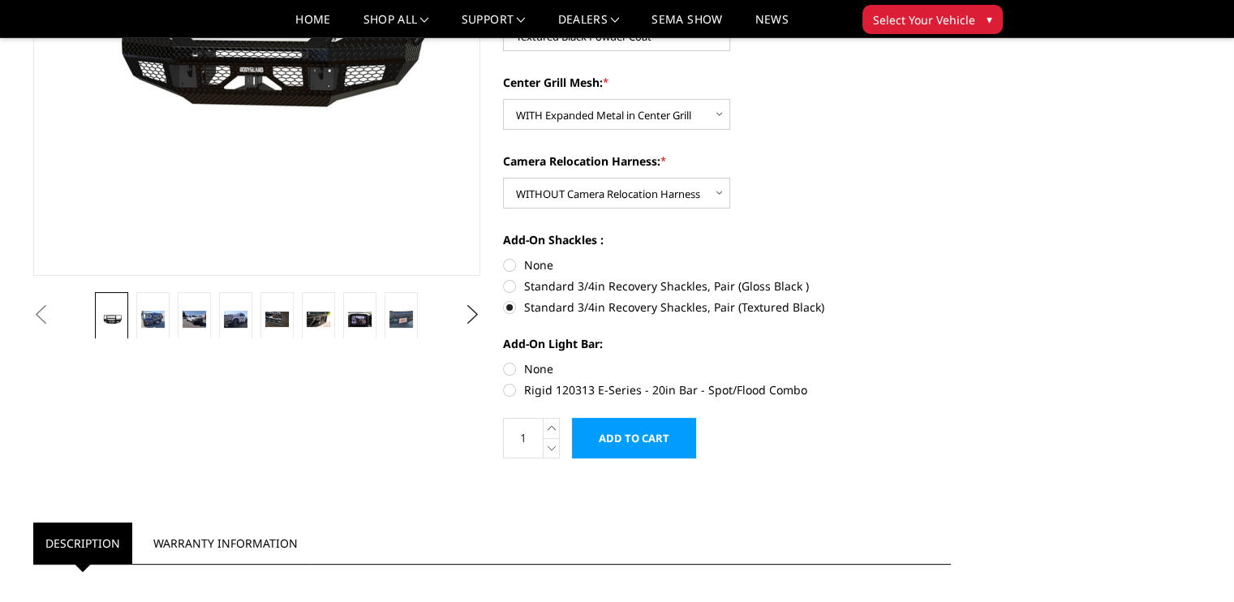
click at [54, 303] on button "Previous" at bounding box center [41, 315] width 24 height 24
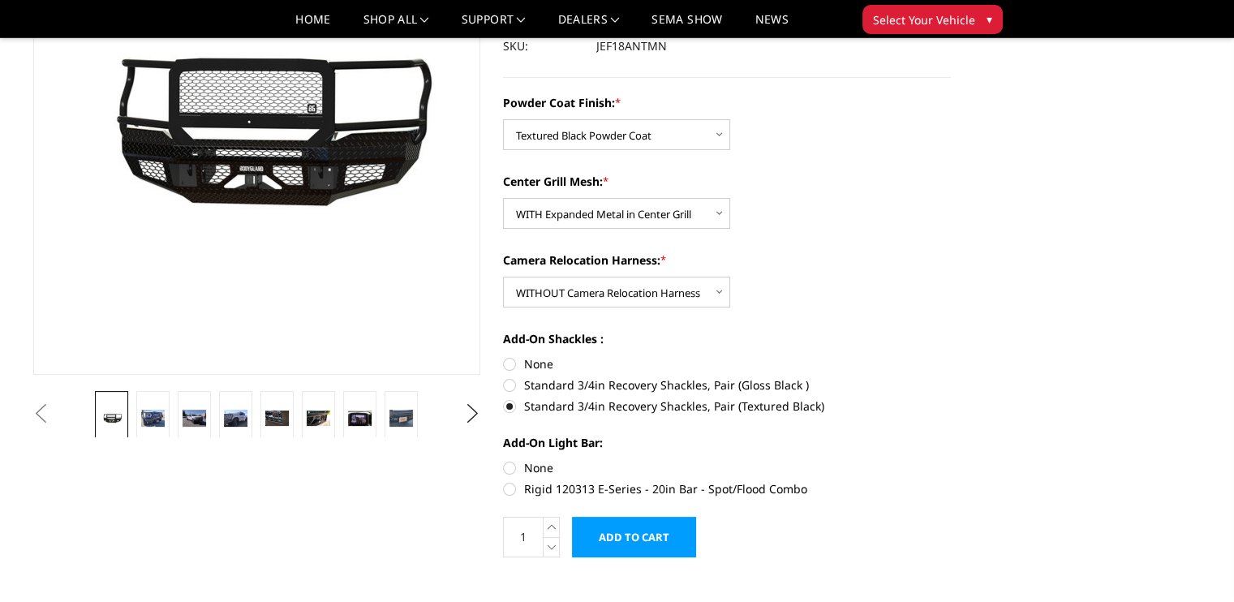
scroll to position [0, 0]
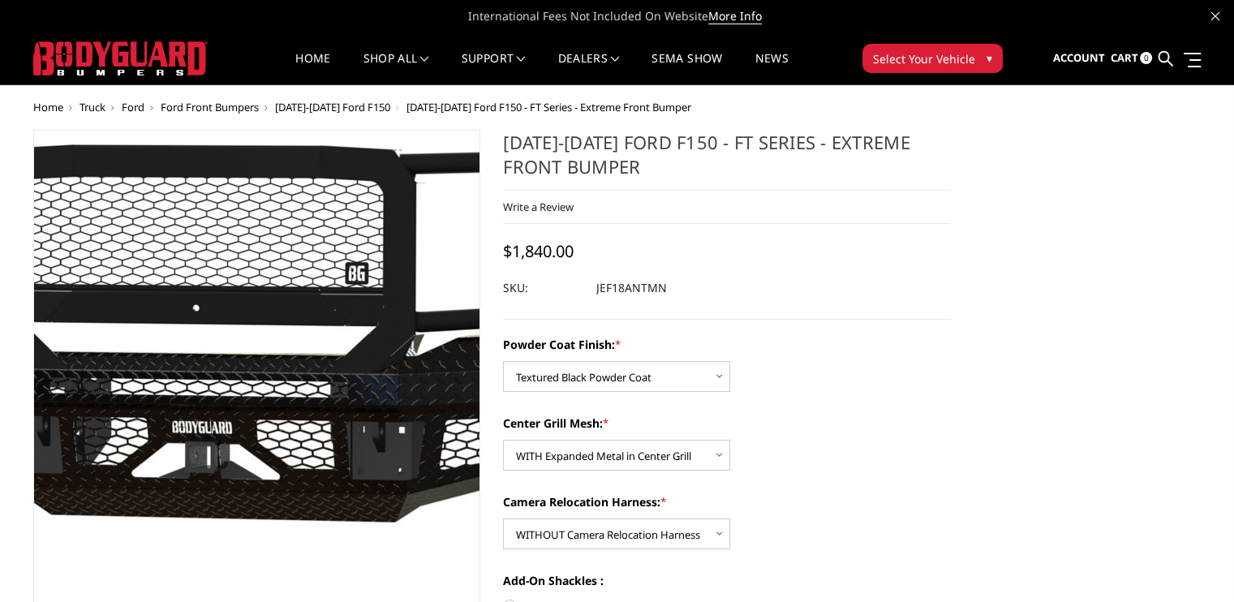
click at [334, 366] on img at bounding box center [215, 332] width 1038 height 598
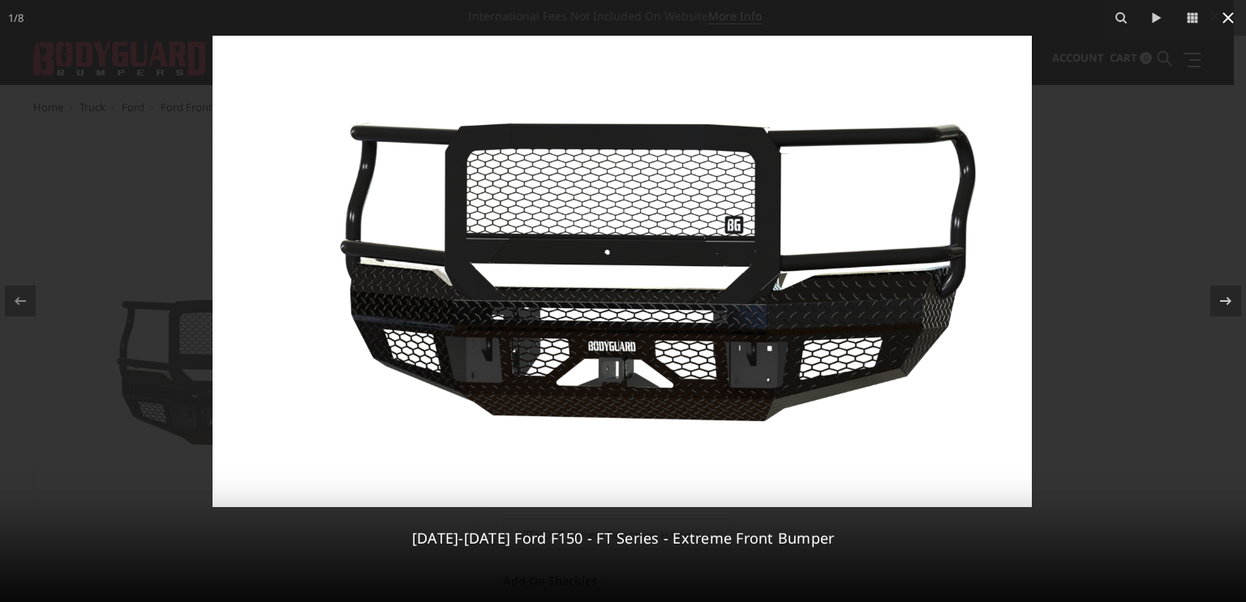
click at [1223, 18] on icon at bounding box center [1227, 17] width 19 height 19
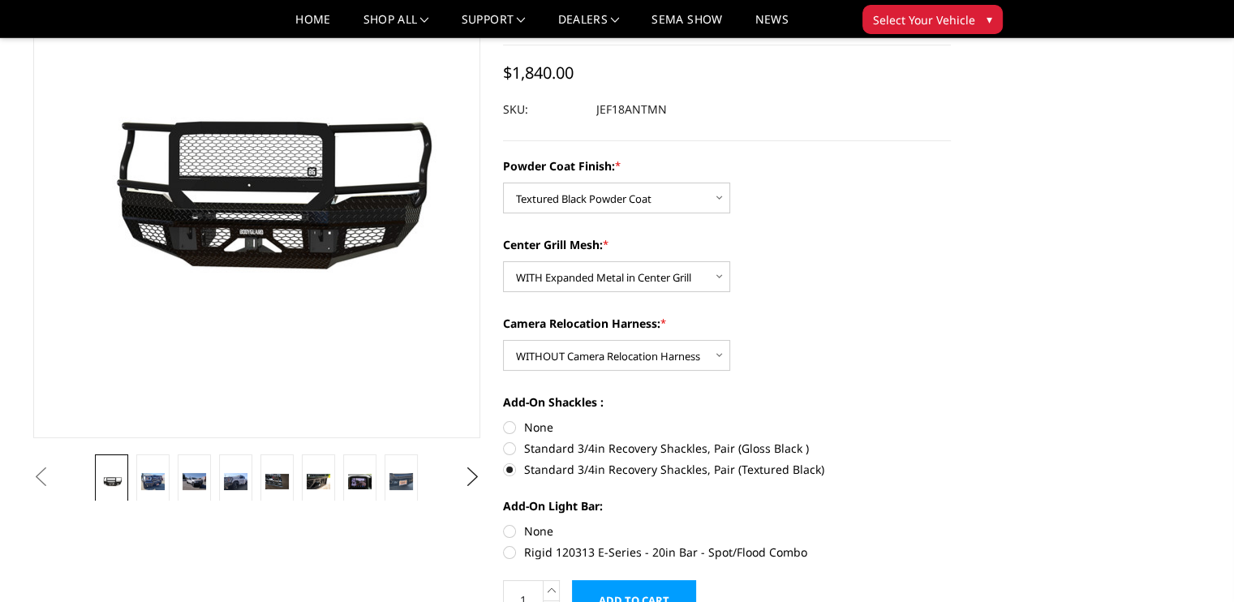
scroll to position [81, 0]
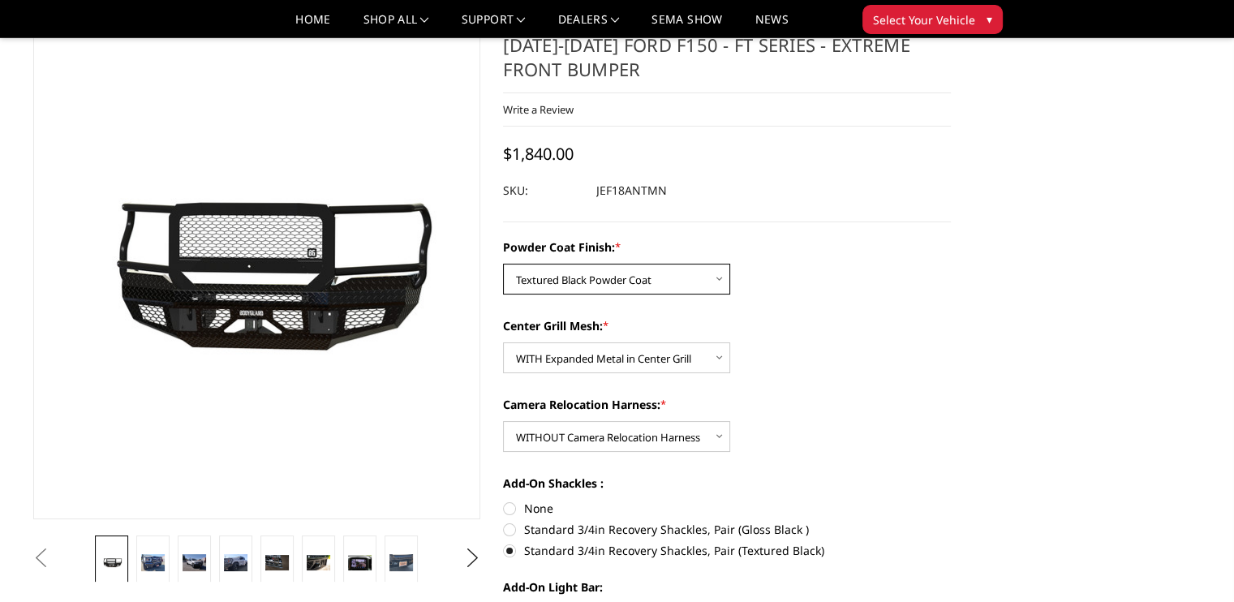
click at [715, 294] on select "Choose Options Bare Metal Gloss Black Powder Coat Textured Black Powder Coat" at bounding box center [616, 279] width 227 height 31
click at [505, 288] on select "Choose Options Bare Metal Gloss Black Powder Coat Textured Black Powder Coat" at bounding box center [616, 279] width 227 height 31
click at [647, 294] on select "Choose Options Bare Metal Gloss Black Powder Coat Textured Black Powder Coat" at bounding box center [616, 279] width 227 height 31
select select "4405"
click at [505, 288] on select "Choose Options Bare Metal Gloss Black Powder Coat Textured Black Powder Coat" at bounding box center [616, 279] width 227 height 31
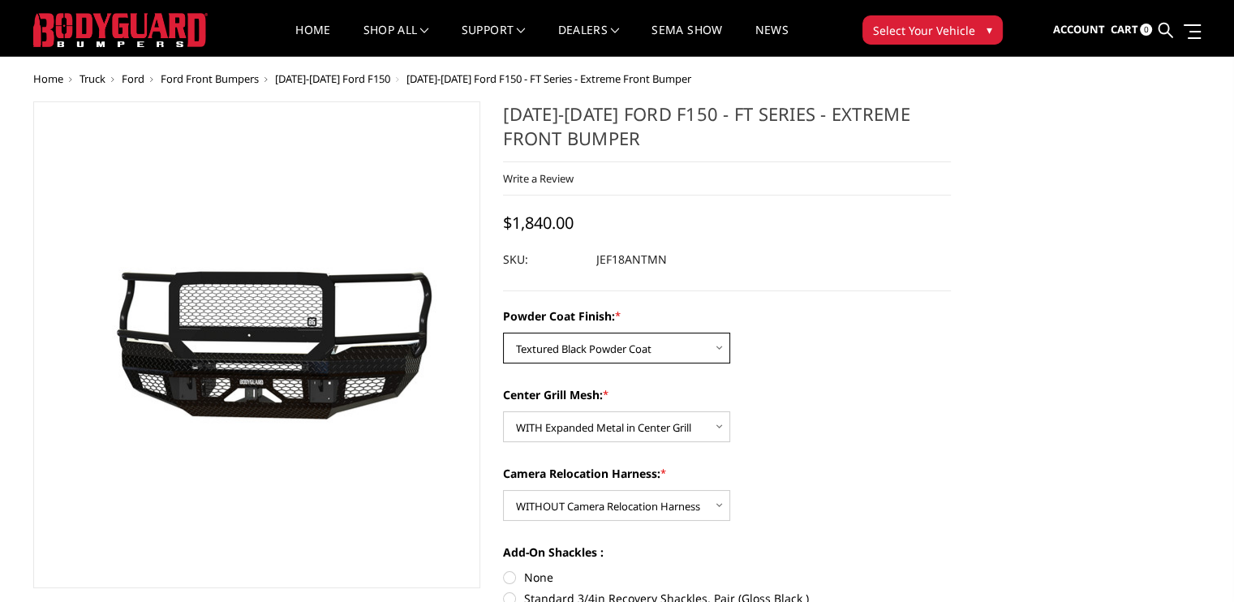
scroll to position [0, 0]
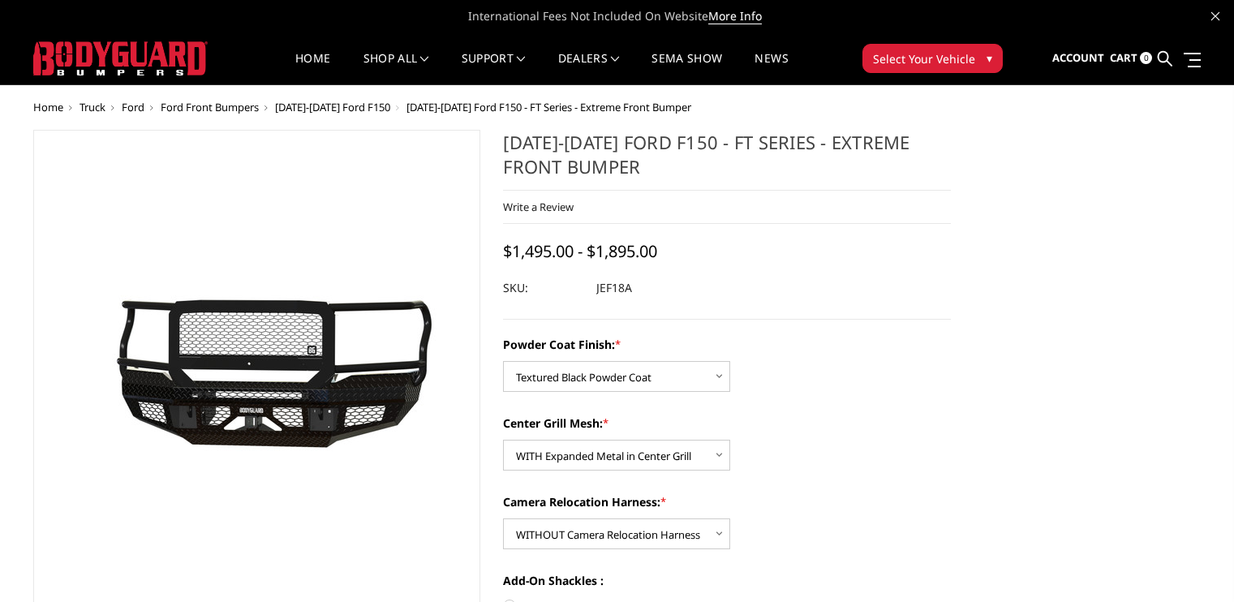
select select "4405"
select select "4406"
select select "4409"
click at [144, 114] on span "Ford" at bounding box center [133, 107] width 23 height 15
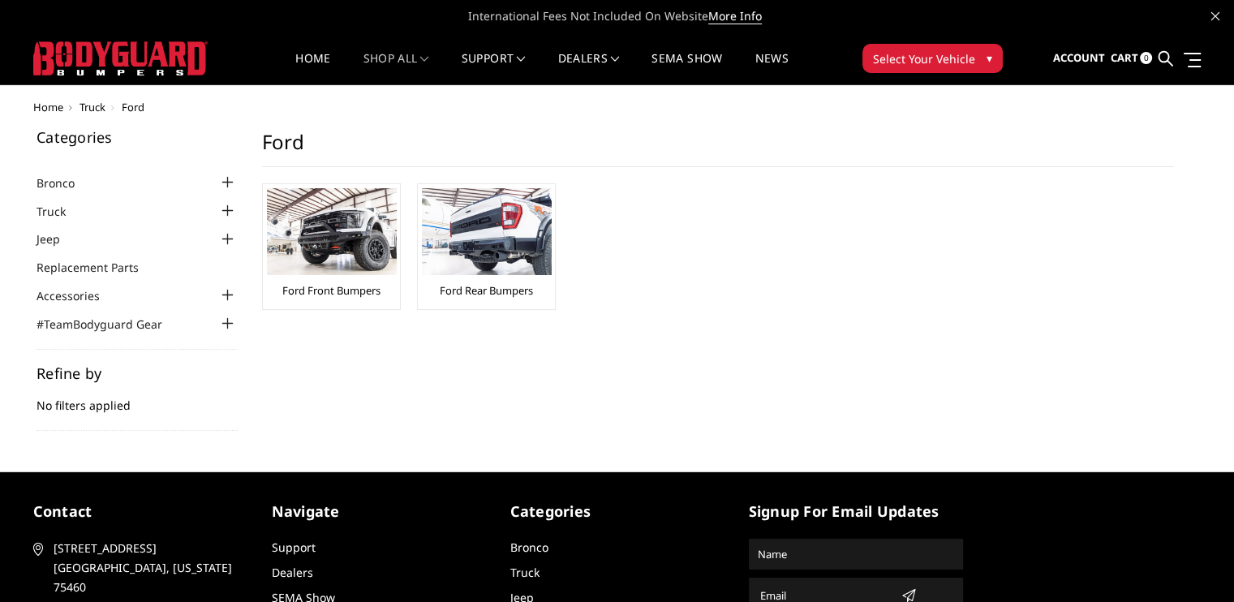
click at [105, 114] on span "Truck" at bounding box center [92, 107] width 26 height 15
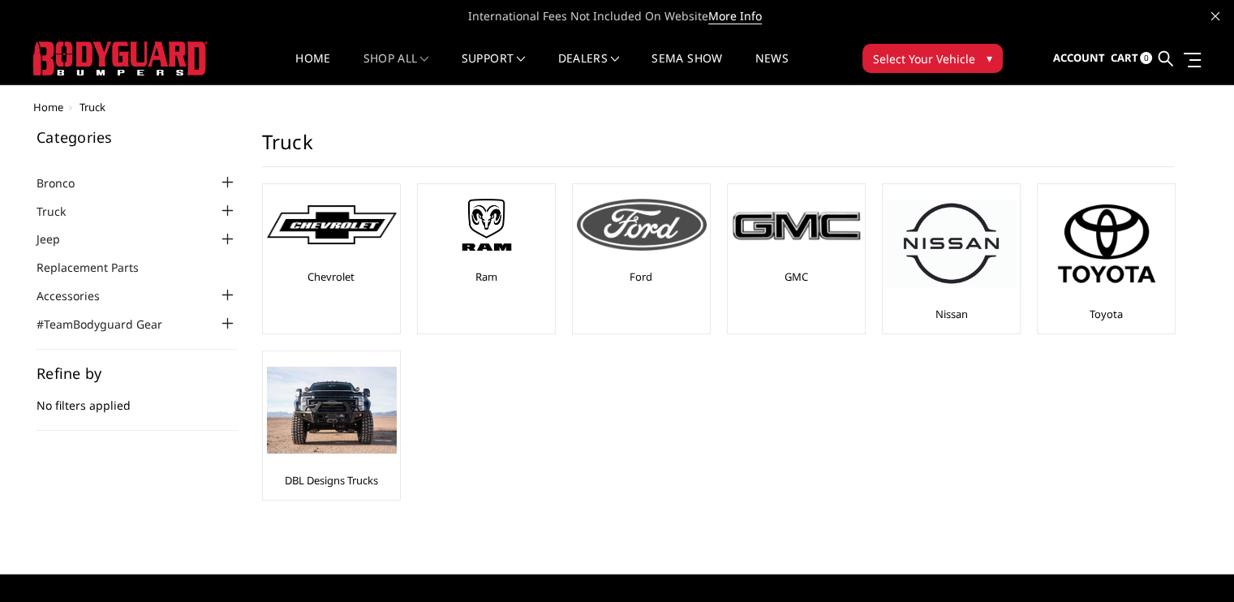
click at [706, 251] on img at bounding box center [642, 225] width 130 height 52
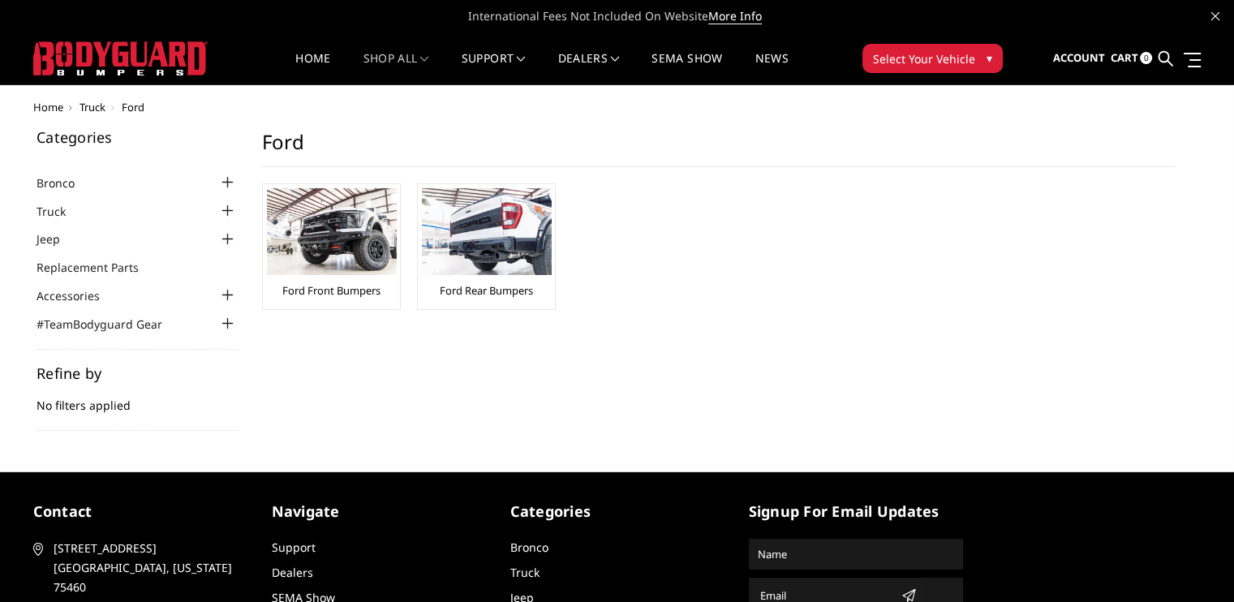
drag, startPoint x: 29, startPoint y: 1, endPoint x: 1041, endPoint y: 200, distance: 1031.6
click at [1041, 200] on div "Home Truck Ford Categories Bronco 2021-2025 Bronco Front 2021-2025 Bronco Rear …" at bounding box center [617, 265] width 1234 height 329
drag, startPoint x: 249, startPoint y: 0, endPoint x: 1139, endPoint y: 371, distance: 964.2
click at [1139, 371] on div "Home Truck Ford Categories Bronco 2021-2025 Bronco Front 2021-2025 Bronco Rear …" at bounding box center [617, 265] width 1234 height 329
